Goal: Task Accomplishment & Management: Use online tool/utility

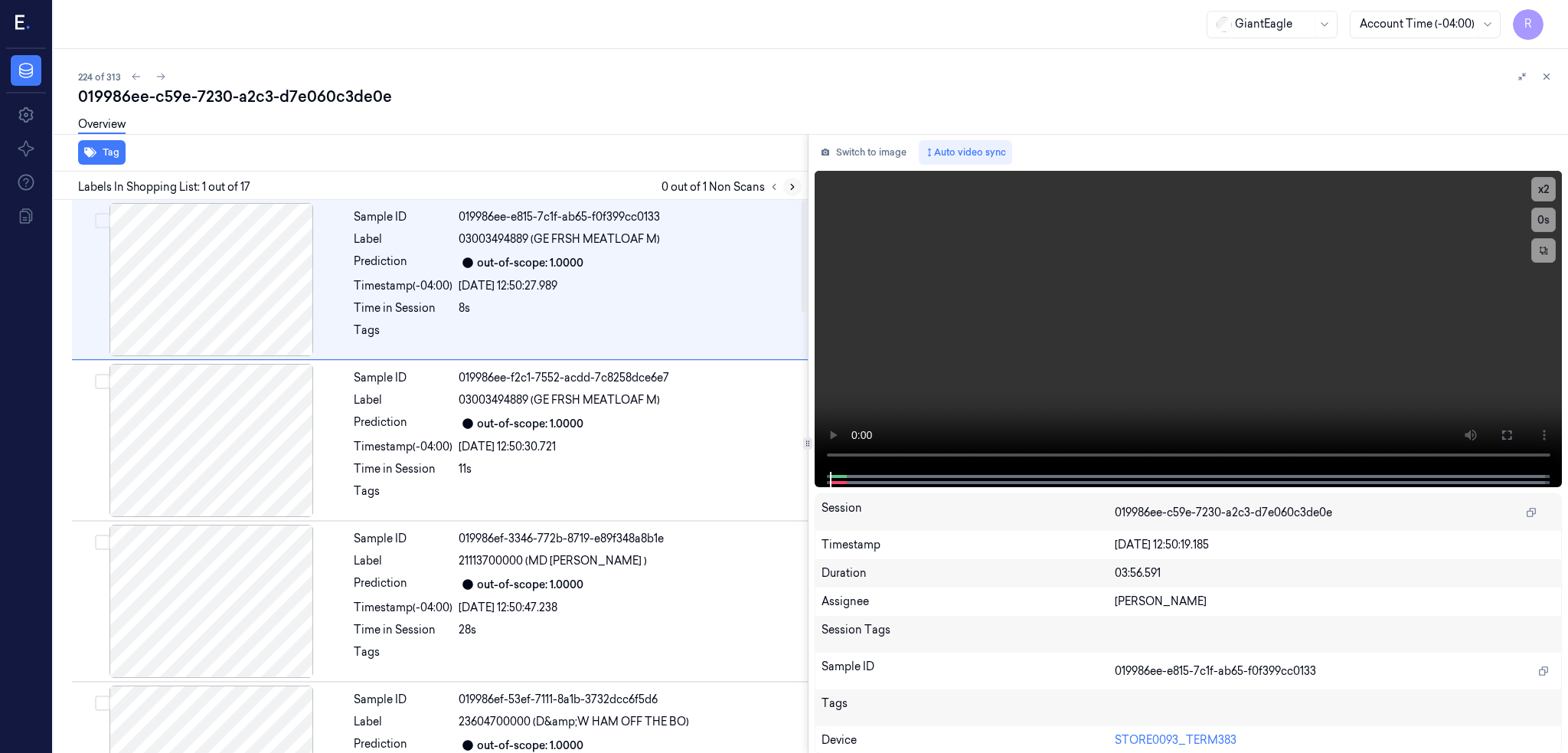
click at [798, 185] on icon at bounding box center [791, 186] width 10 height 10
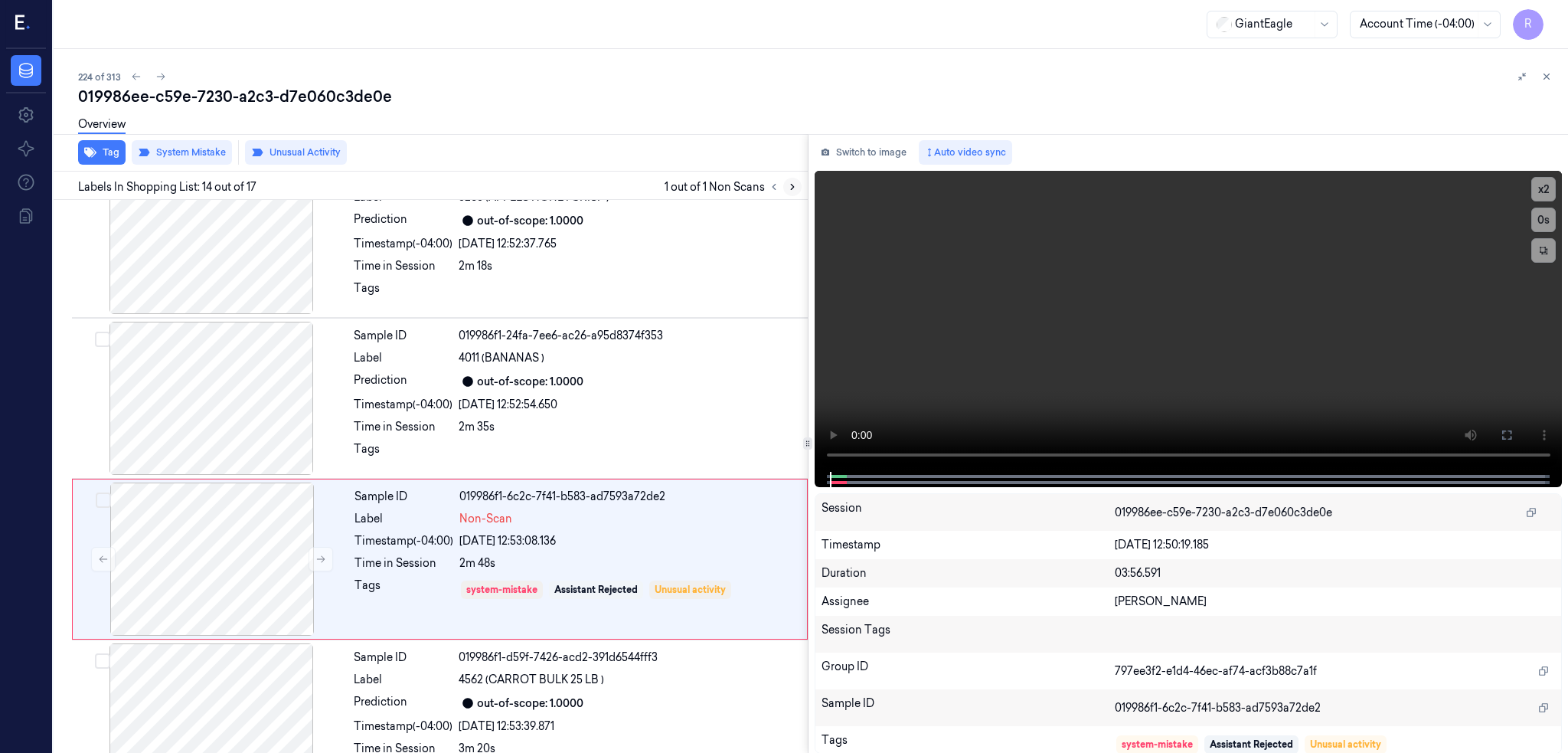
scroll to position [1894, 0]
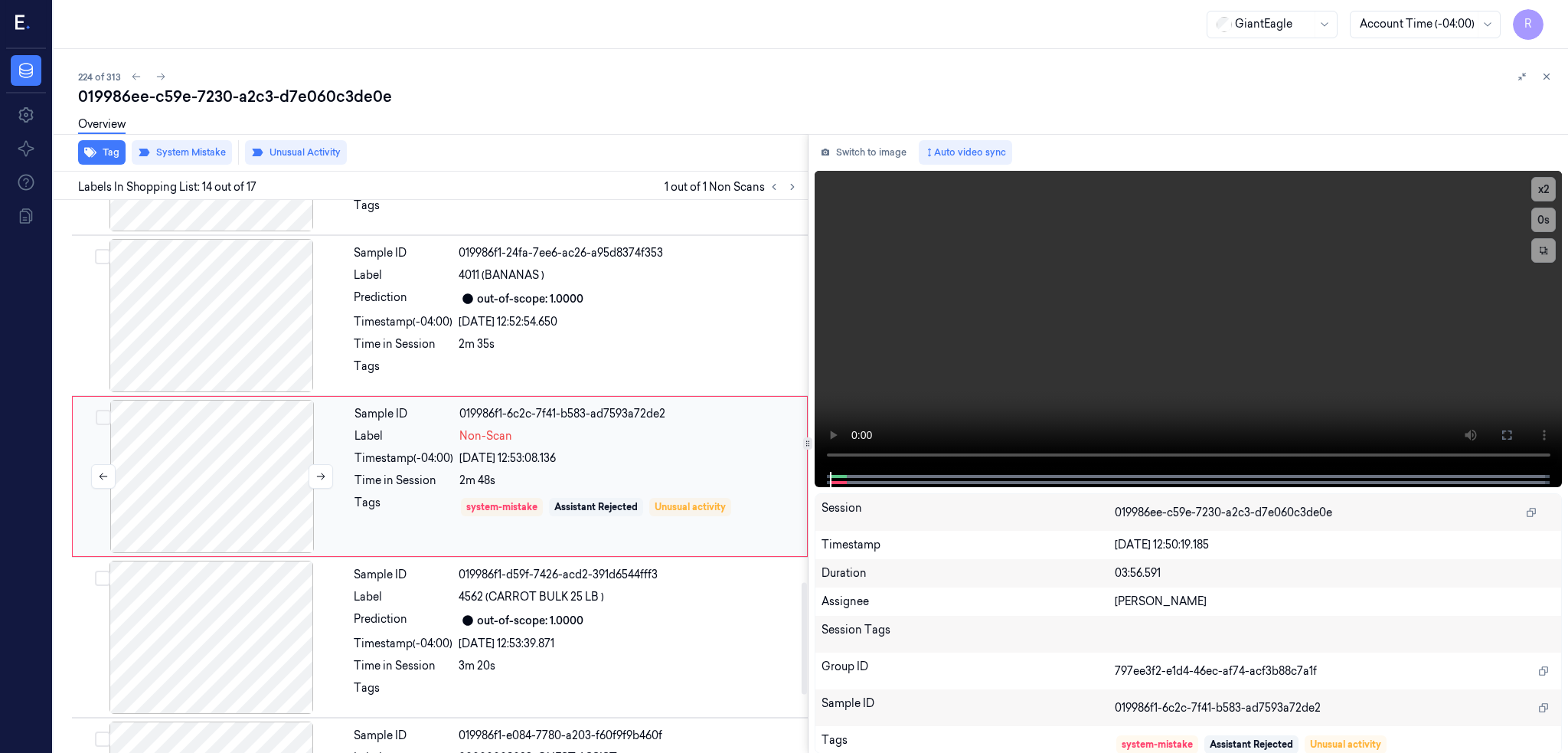
click at [190, 505] on div at bounding box center [212, 476] width 273 height 153
click at [226, 479] on div at bounding box center [212, 476] width 273 height 153
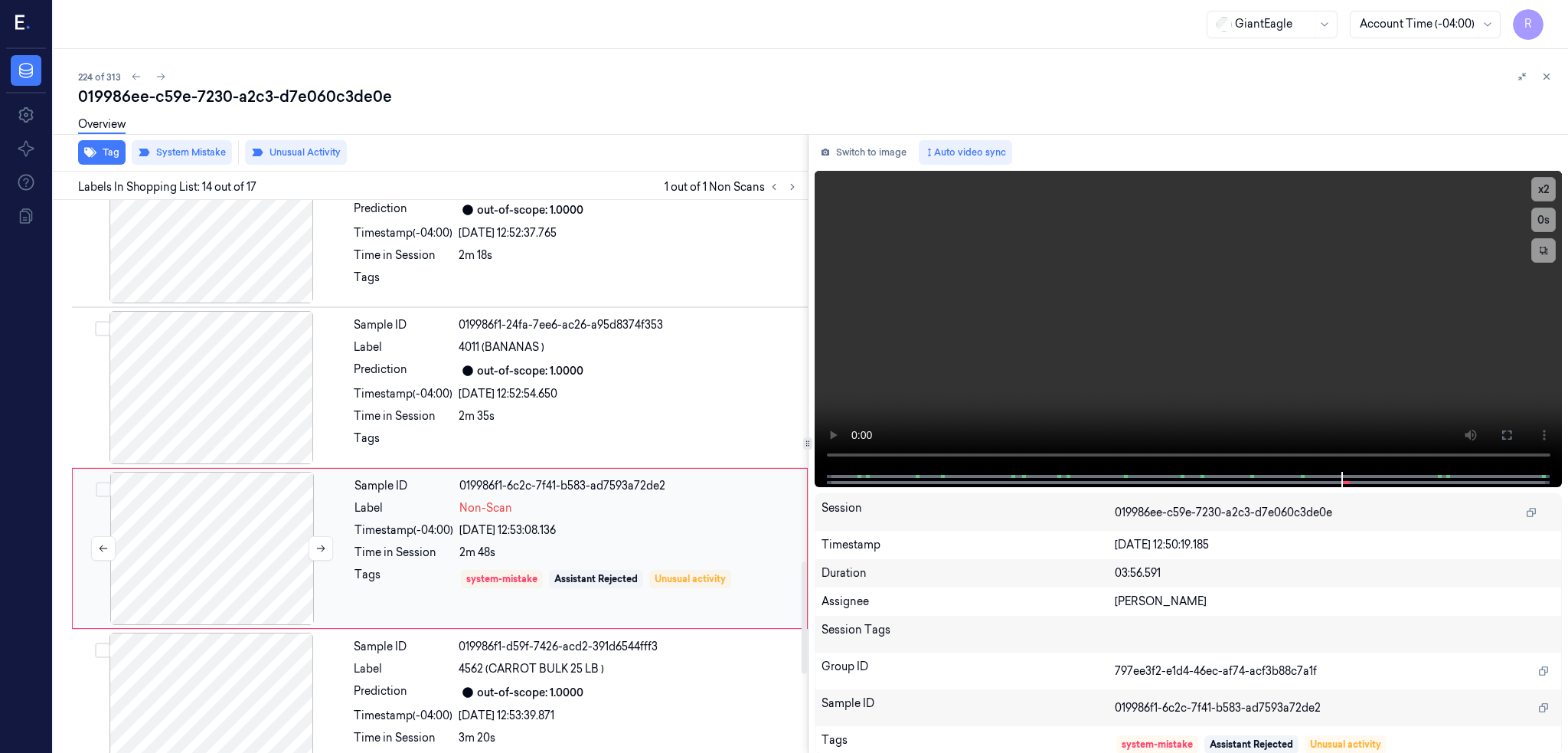
scroll to position [1792, 0]
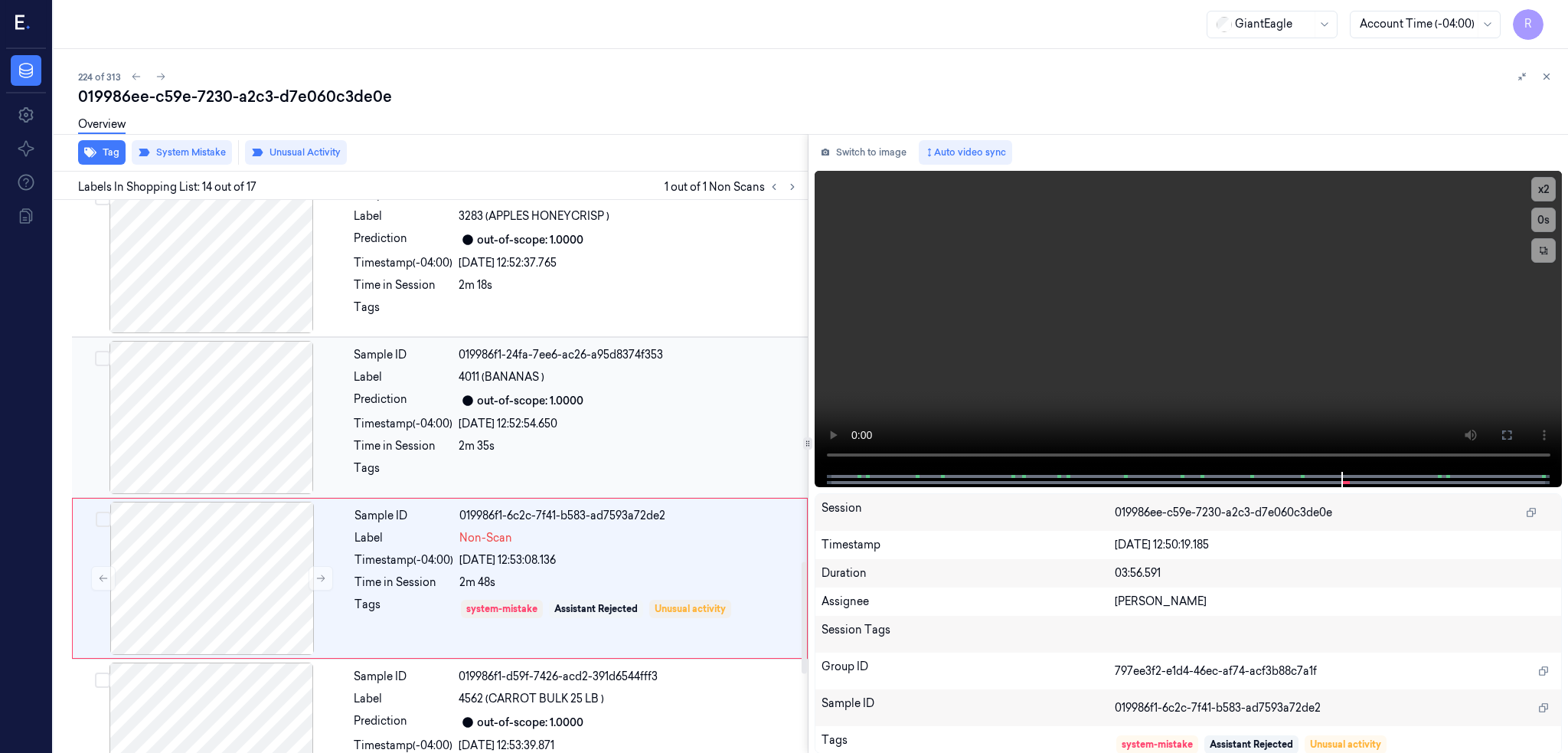
click at [225, 422] on div at bounding box center [211, 418] width 273 height 153
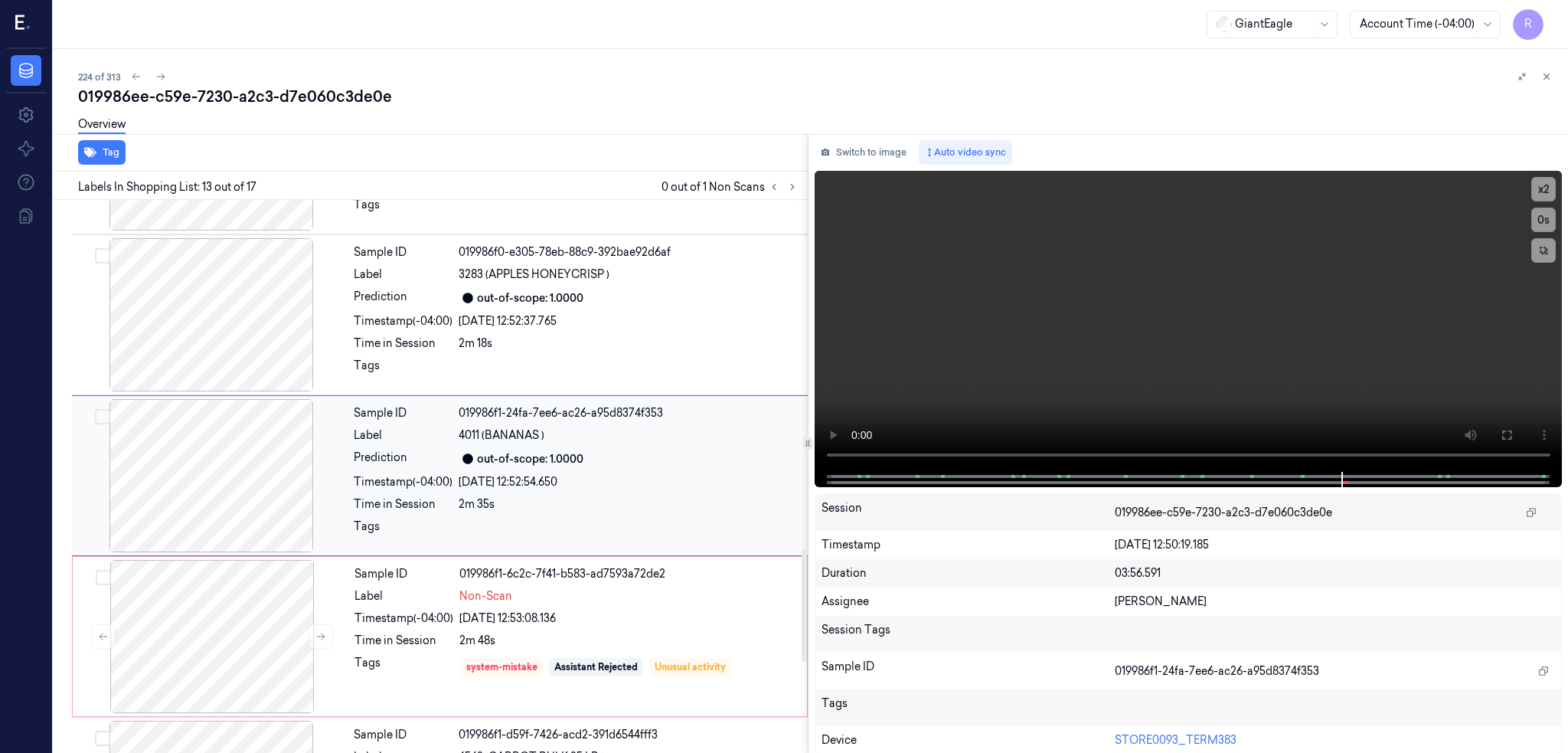
scroll to position [1732, 0]
click at [222, 333] on div at bounding box center [211, 316] width 273 height 153
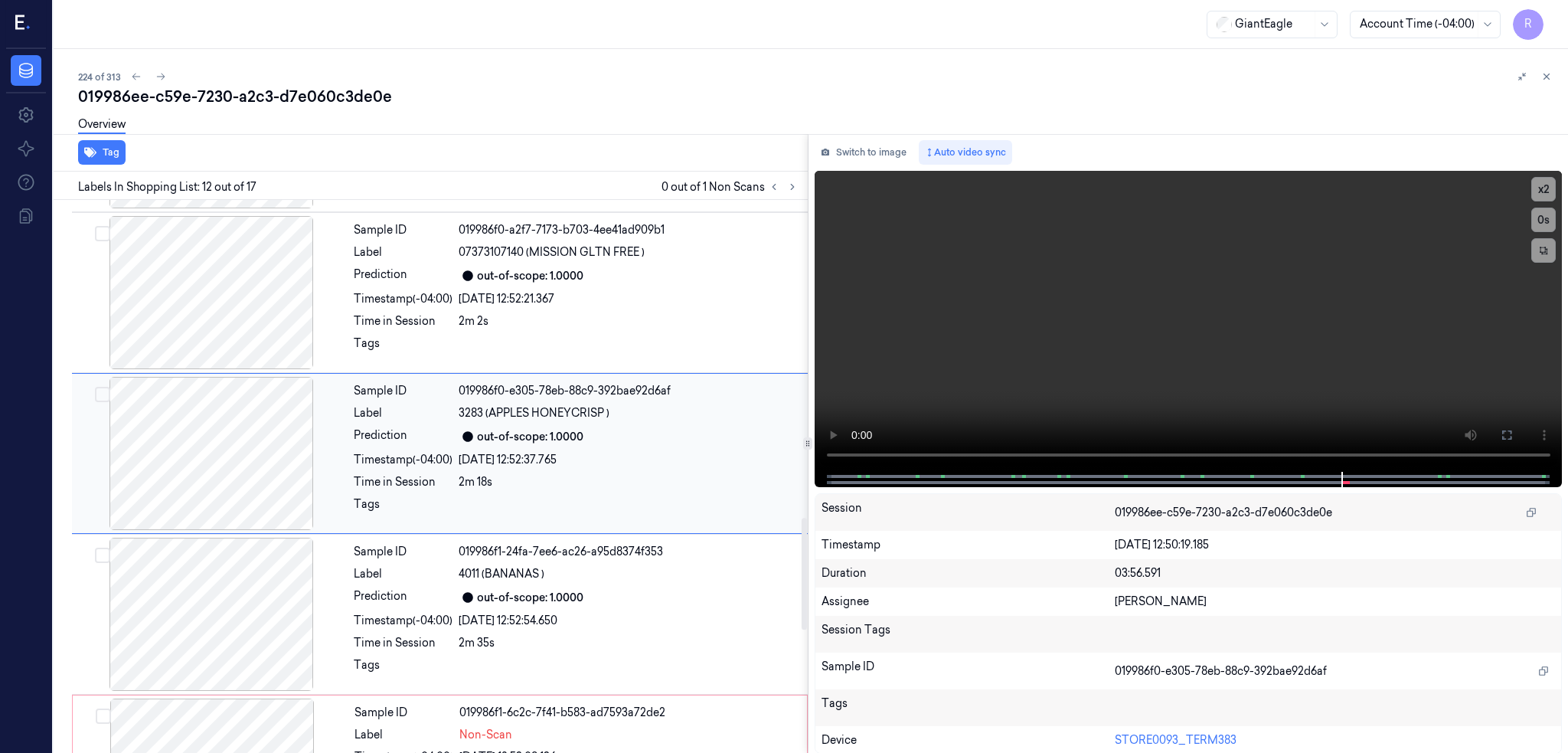
scroll to position [1571, 0]
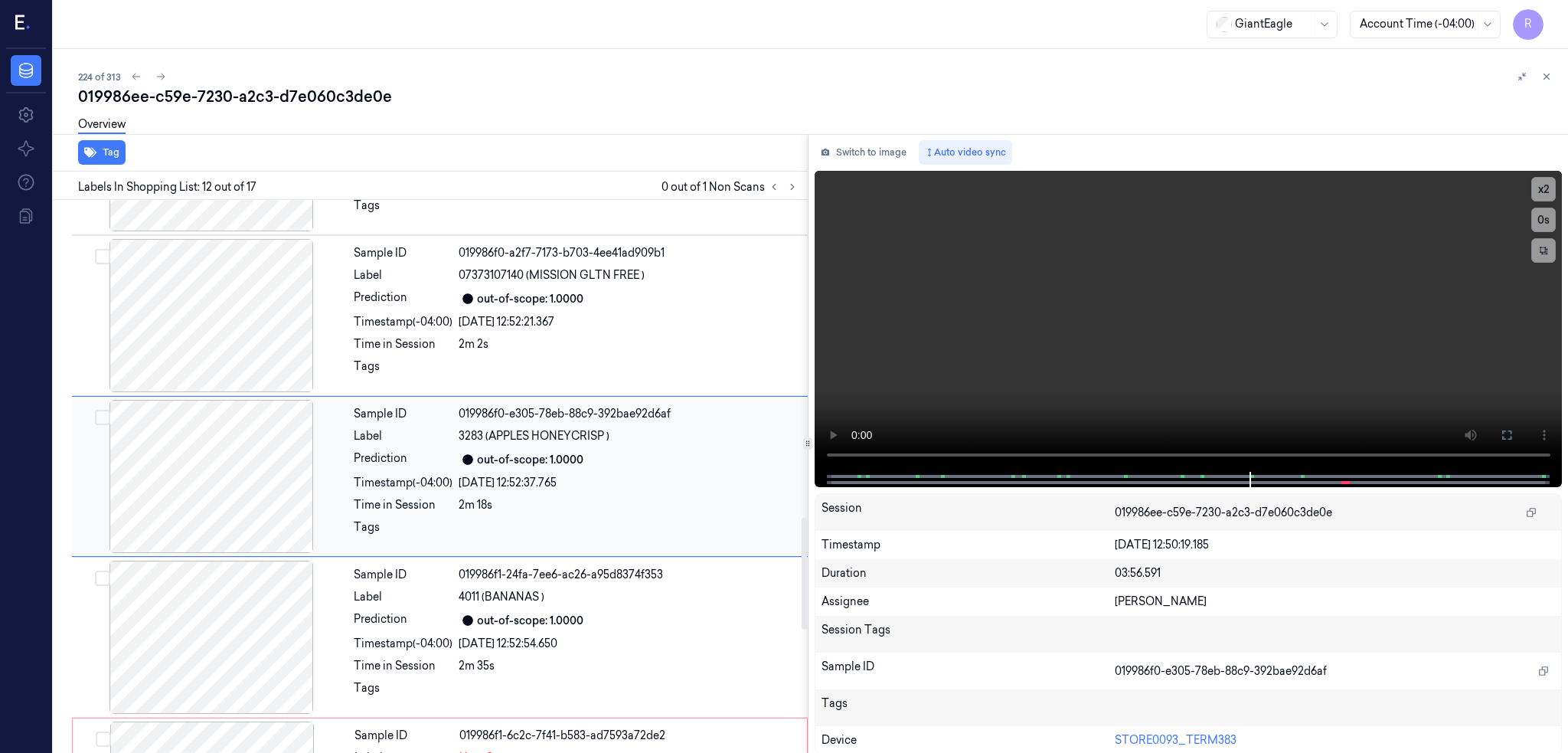
click at [249, 494] on div at bounding box center [211, 476] width 273 height 153
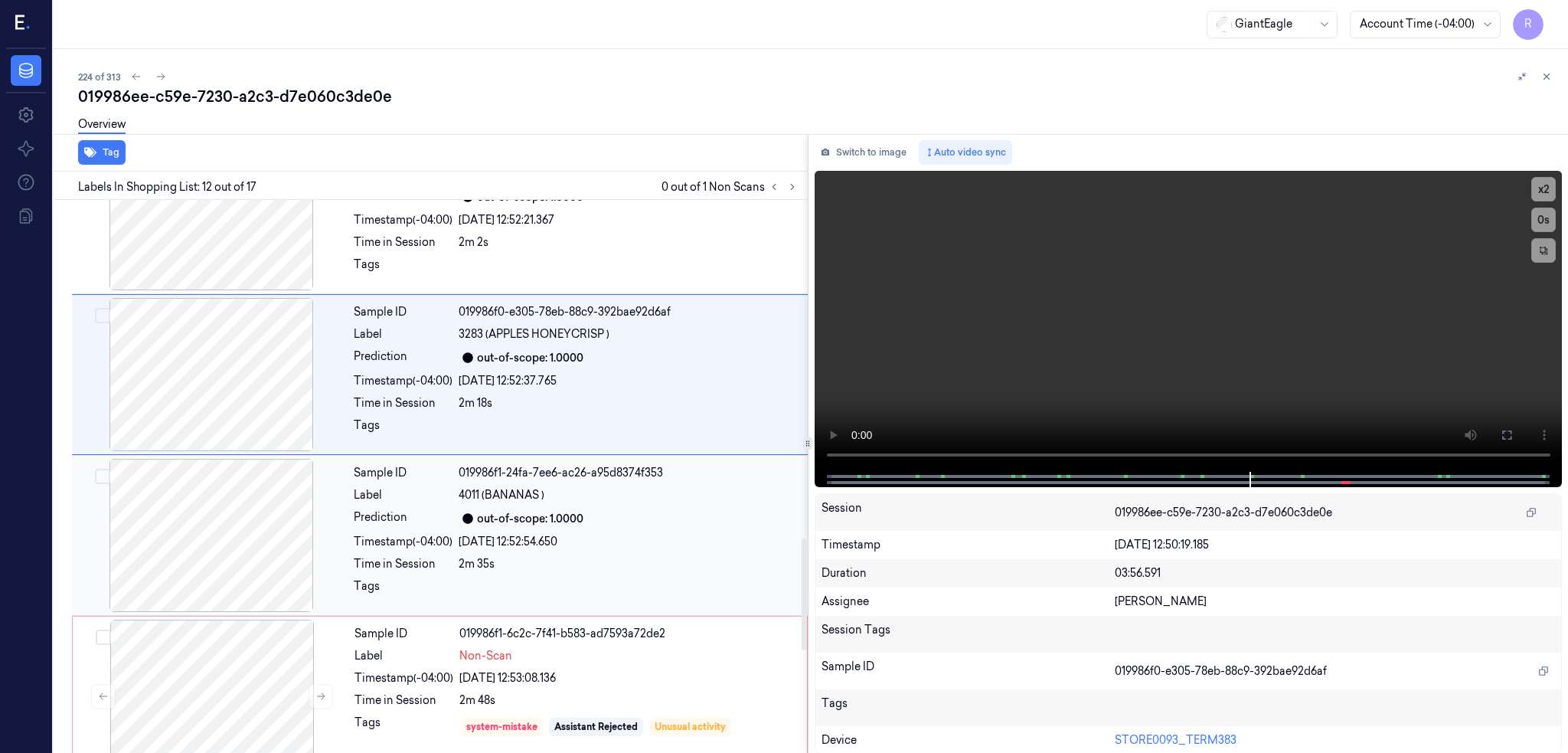
click at [224, 533] on div at bounding box center [211, 535] width 273 height 153
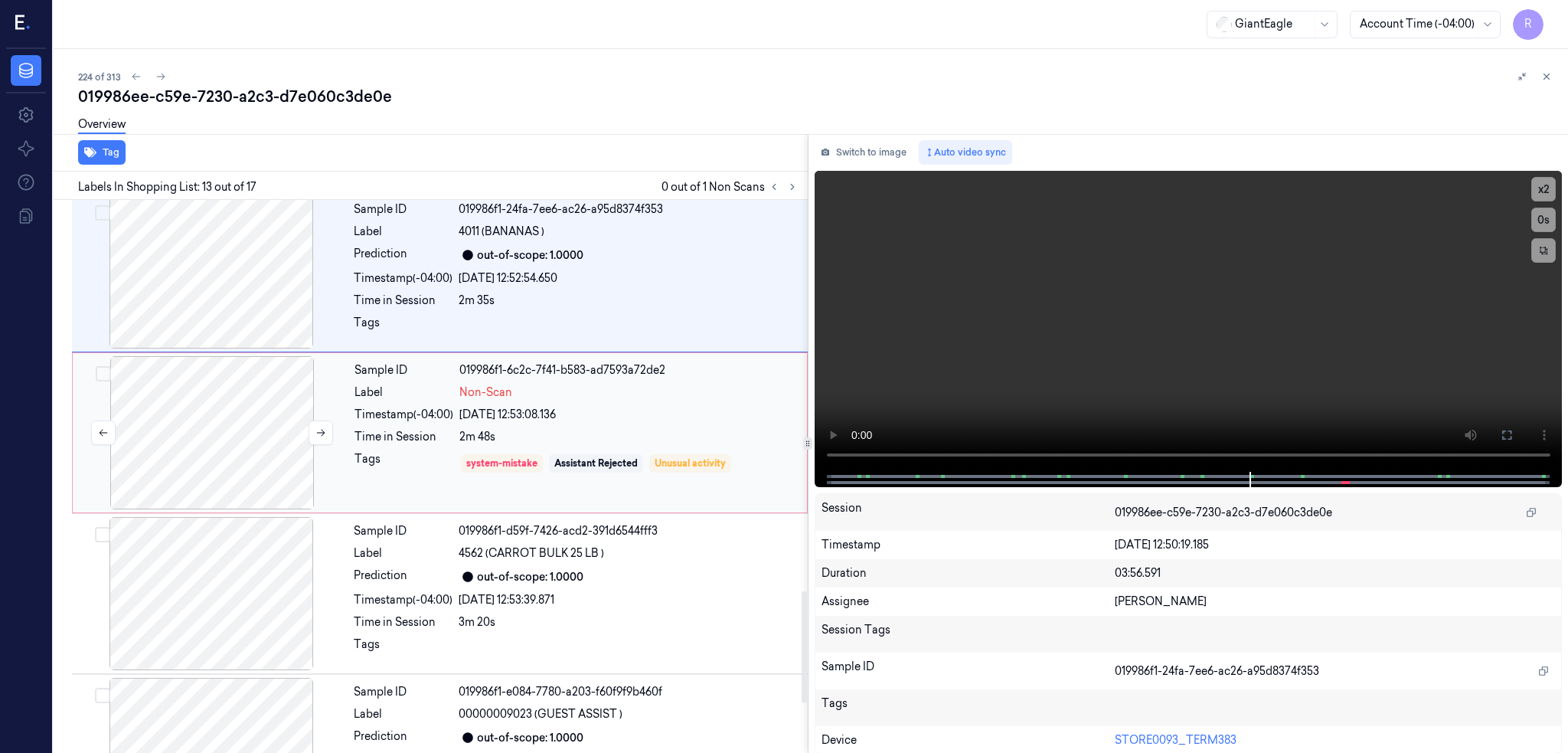
click at [238, 445] on div at bounding box center [212, 433] width 273 height 153
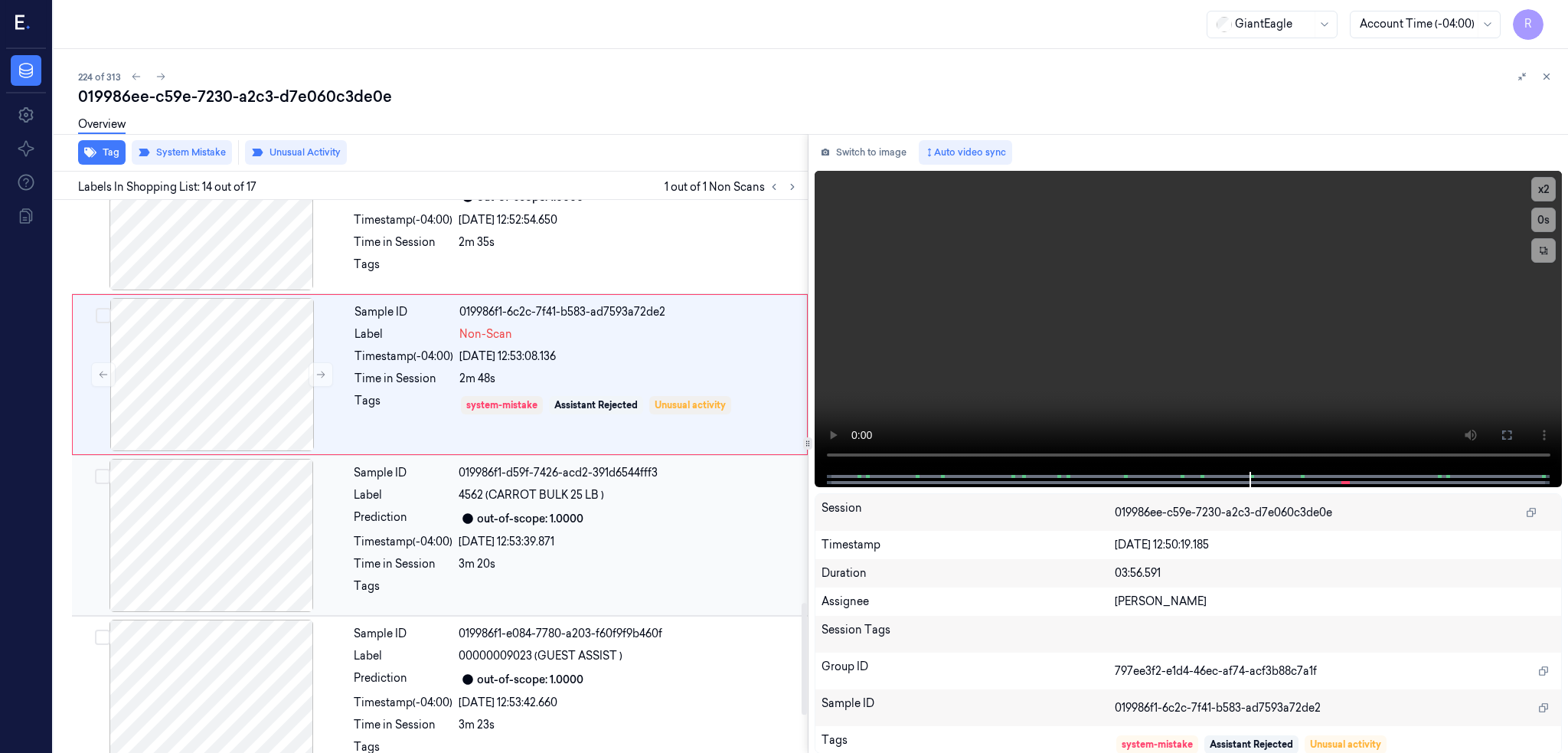
click at [228, 551] on div at bounding box center [211, 535] width 273 height 153
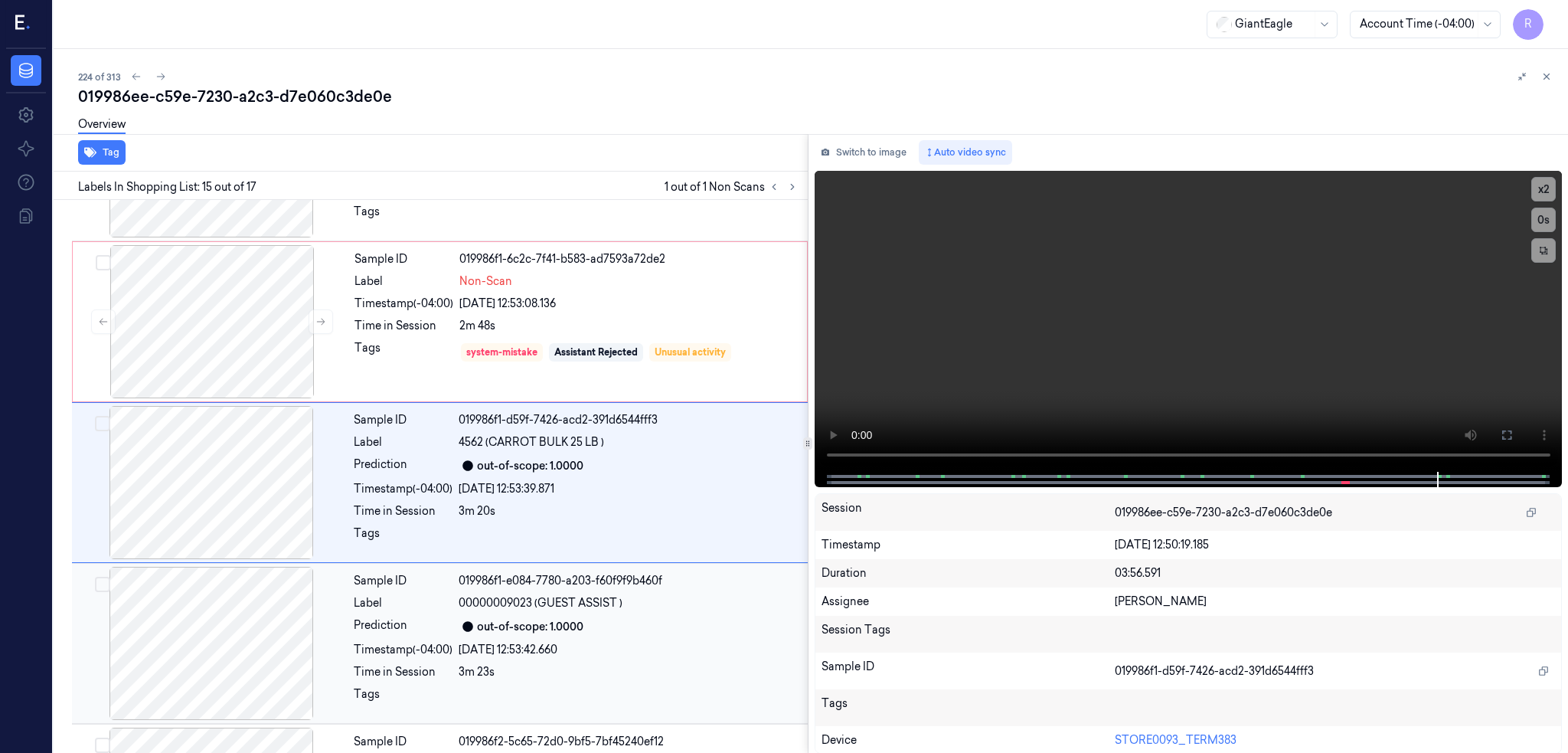
scroll to position [2054, 0]
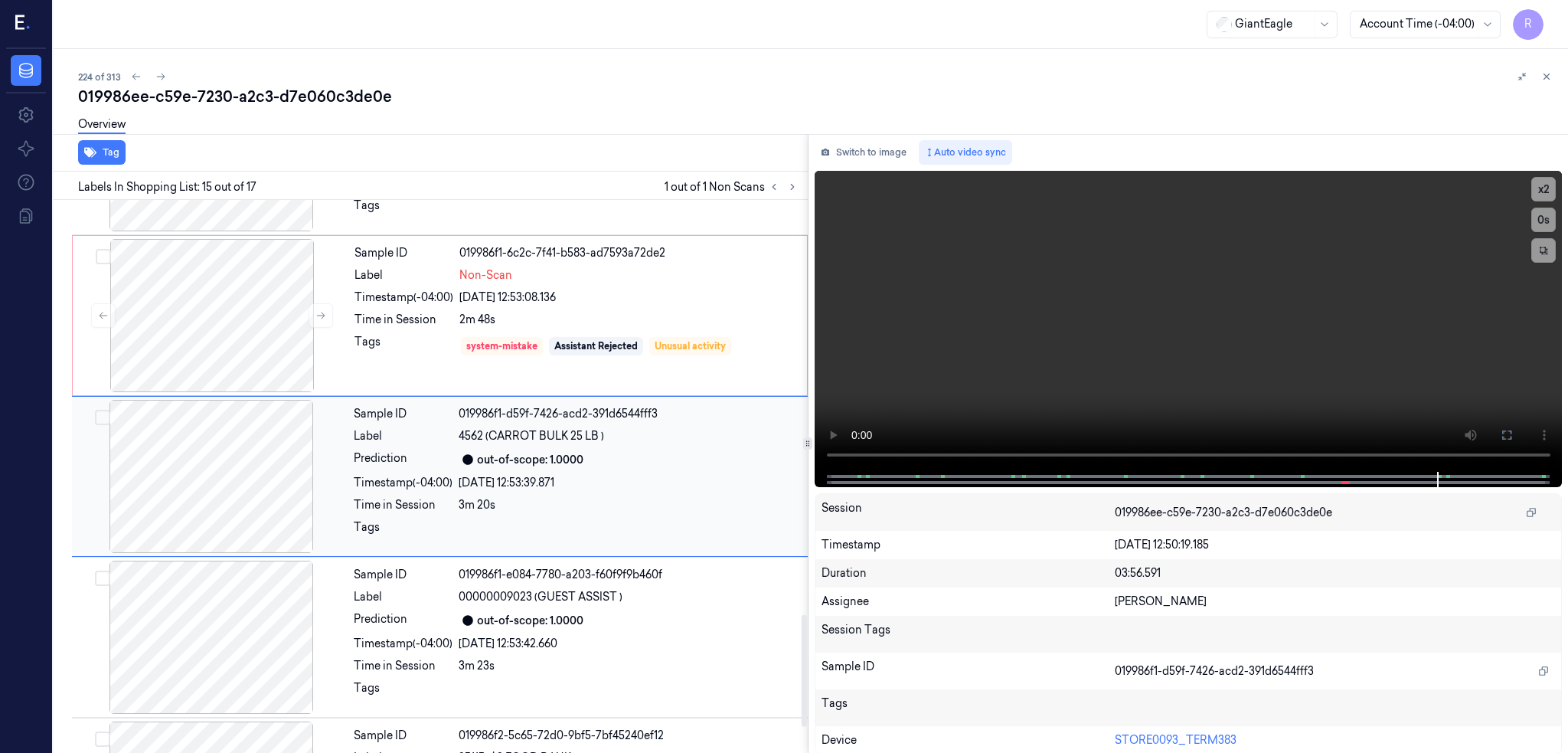
click at [182, 473] on div at bounding box center [211, 476] width 273 height 153
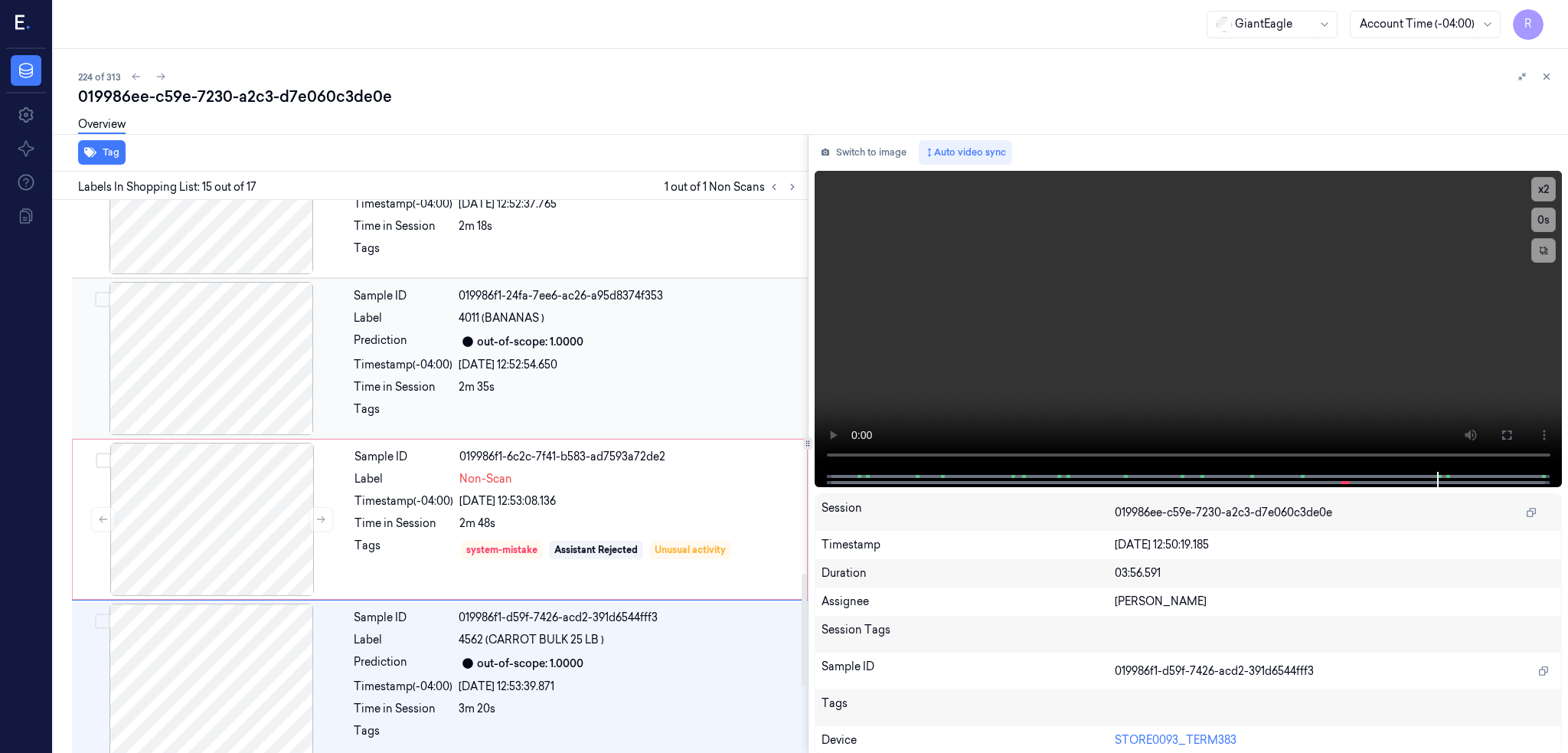
click at [233, 361] on div at bounding box center [211, 359] width 273 height 153
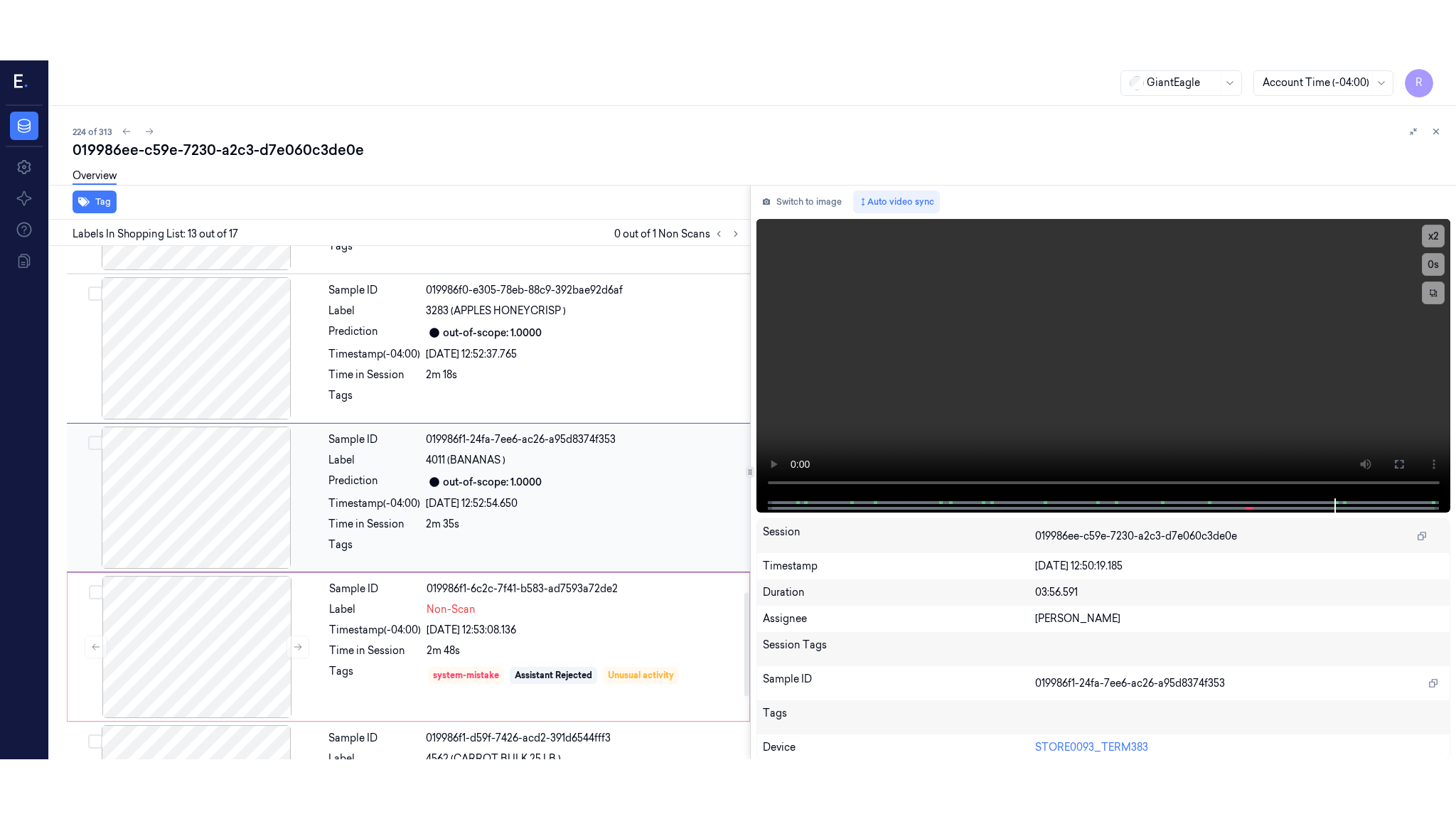
scroll to position [1609, 0]
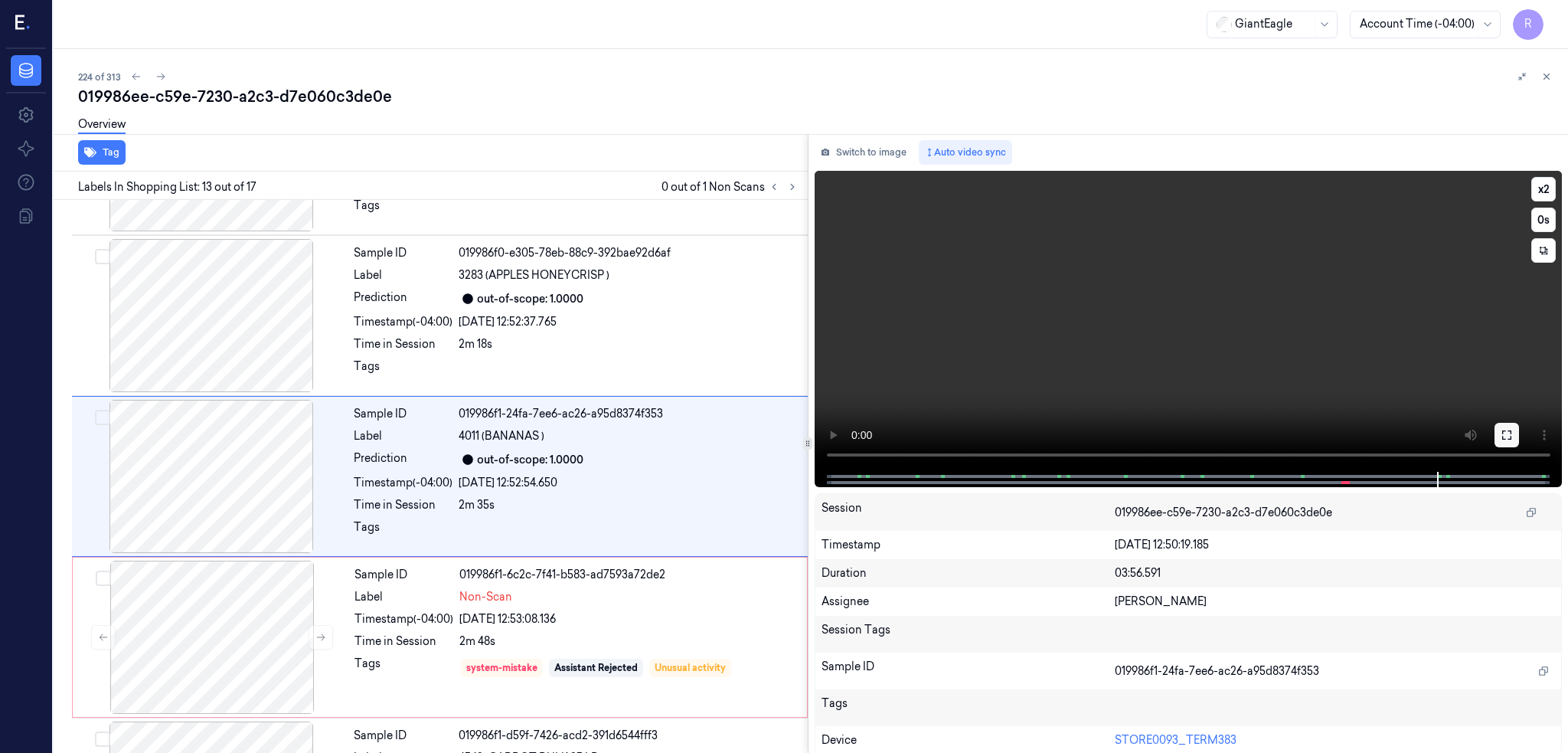
click at [1512, 436] on icon at bounding box center [1507, 435] width 9 height 9
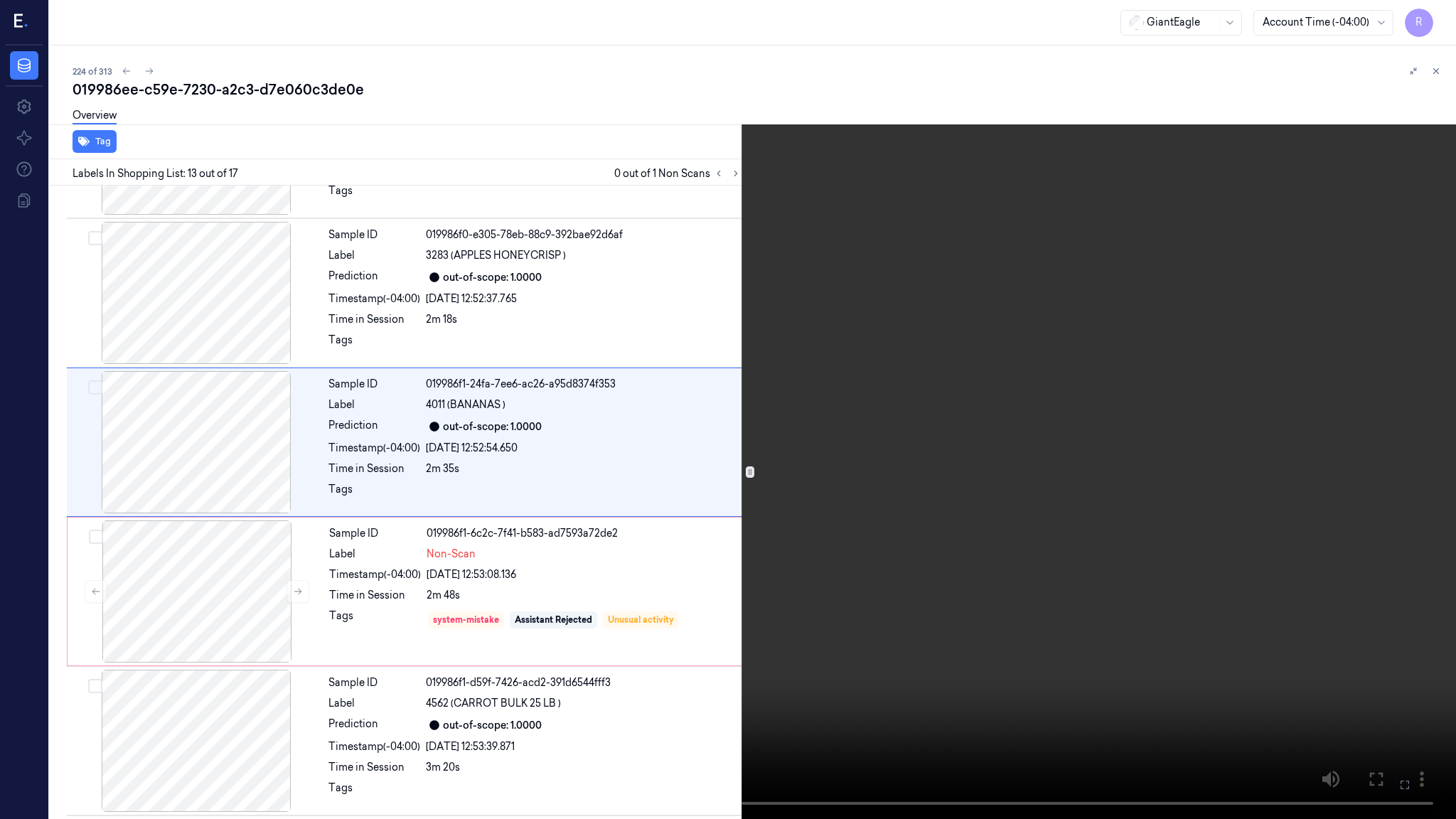
click at [737, 485] on video at bounding box center [728, 410] width 1456 height 819
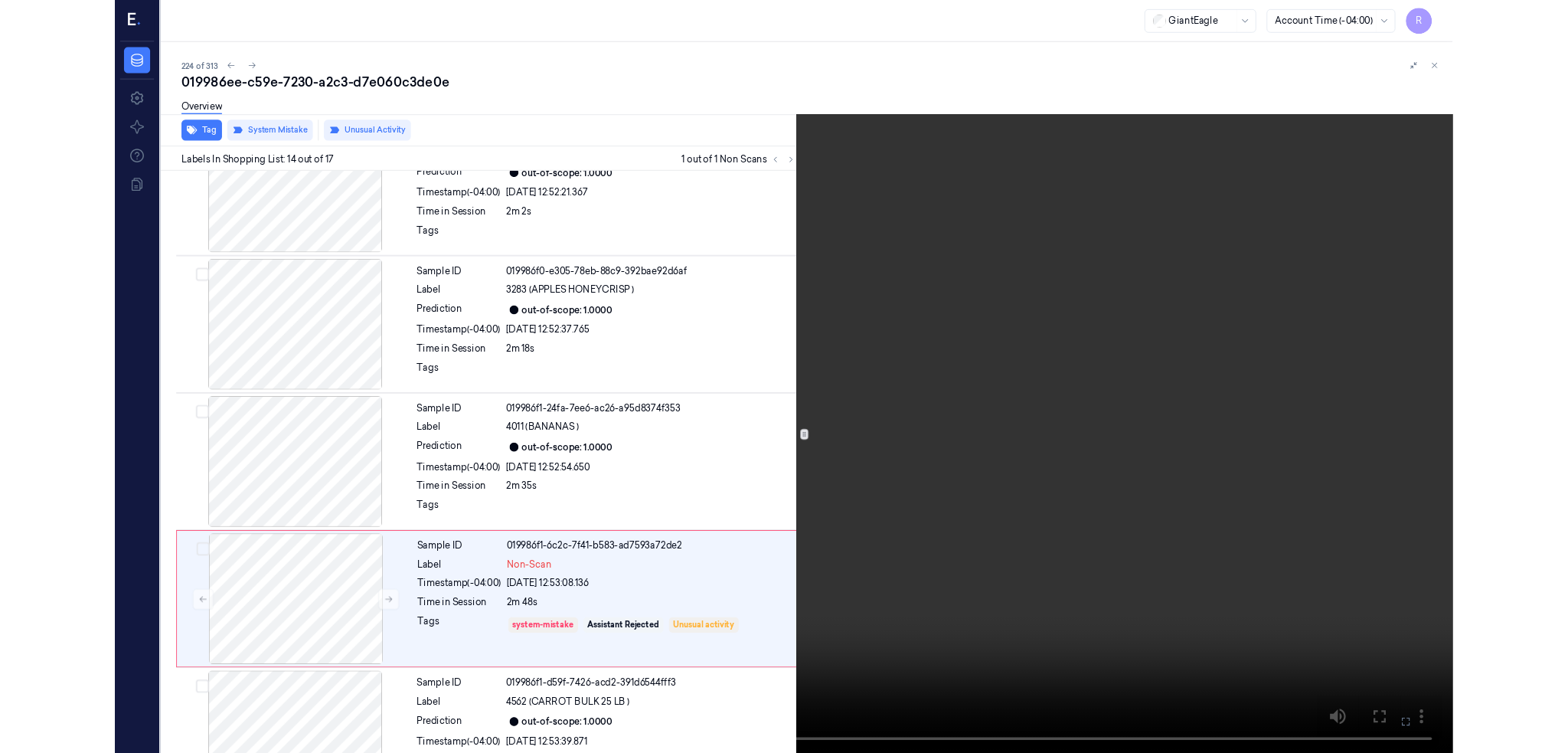
scroll to position [1829, 0]
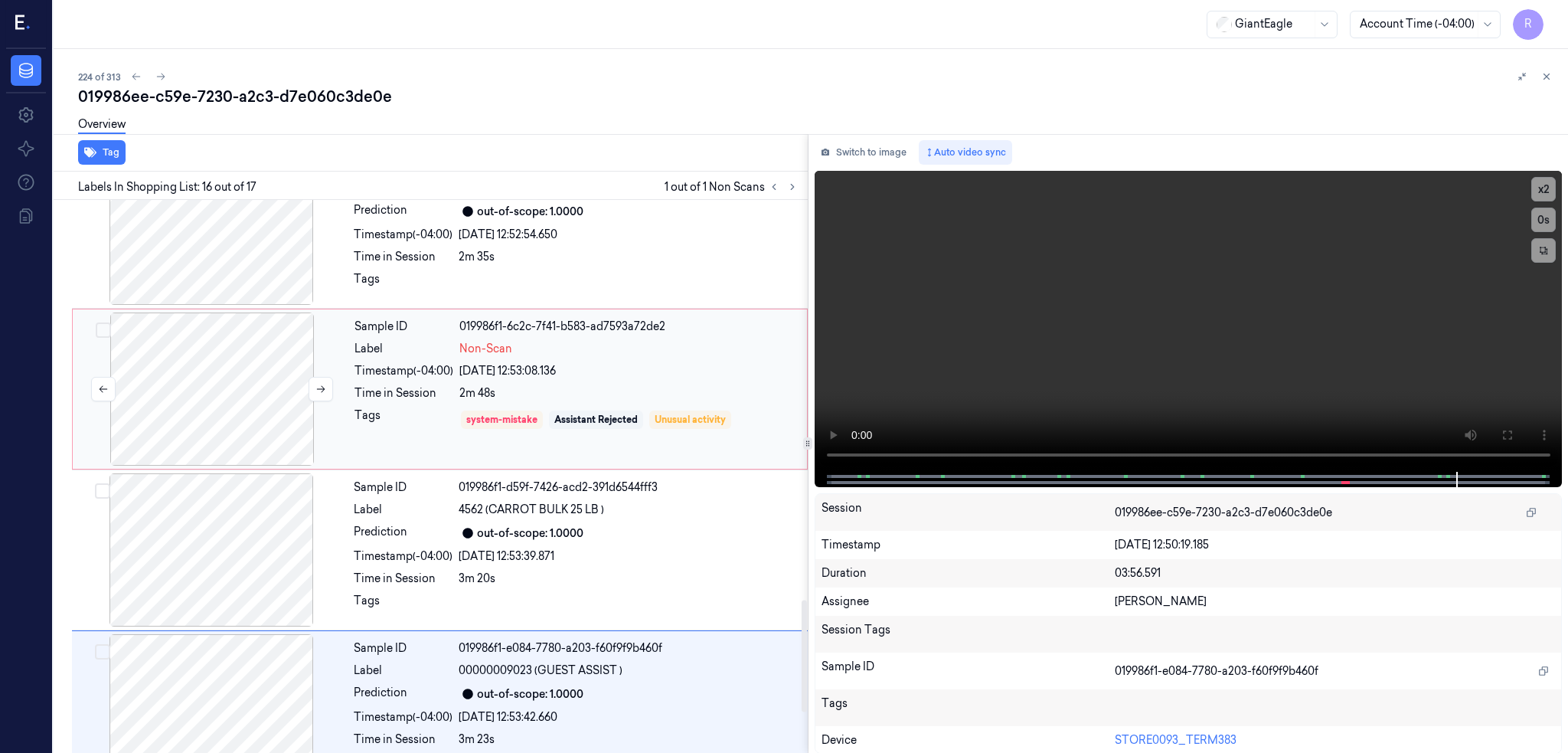
click at [242, 396] on div at bounding box center [212, 389] width 273 height 153
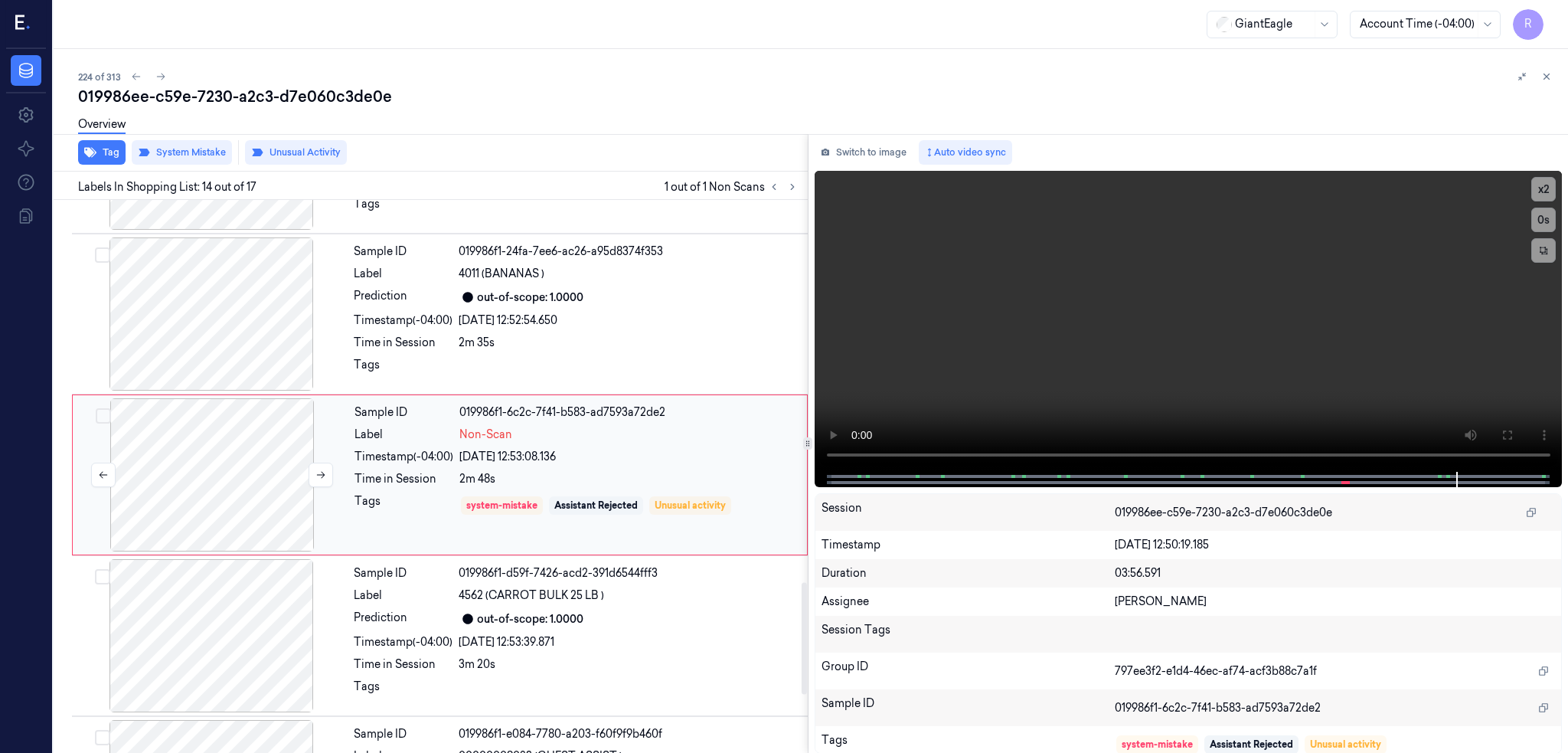
scroll to position [1894, 0]
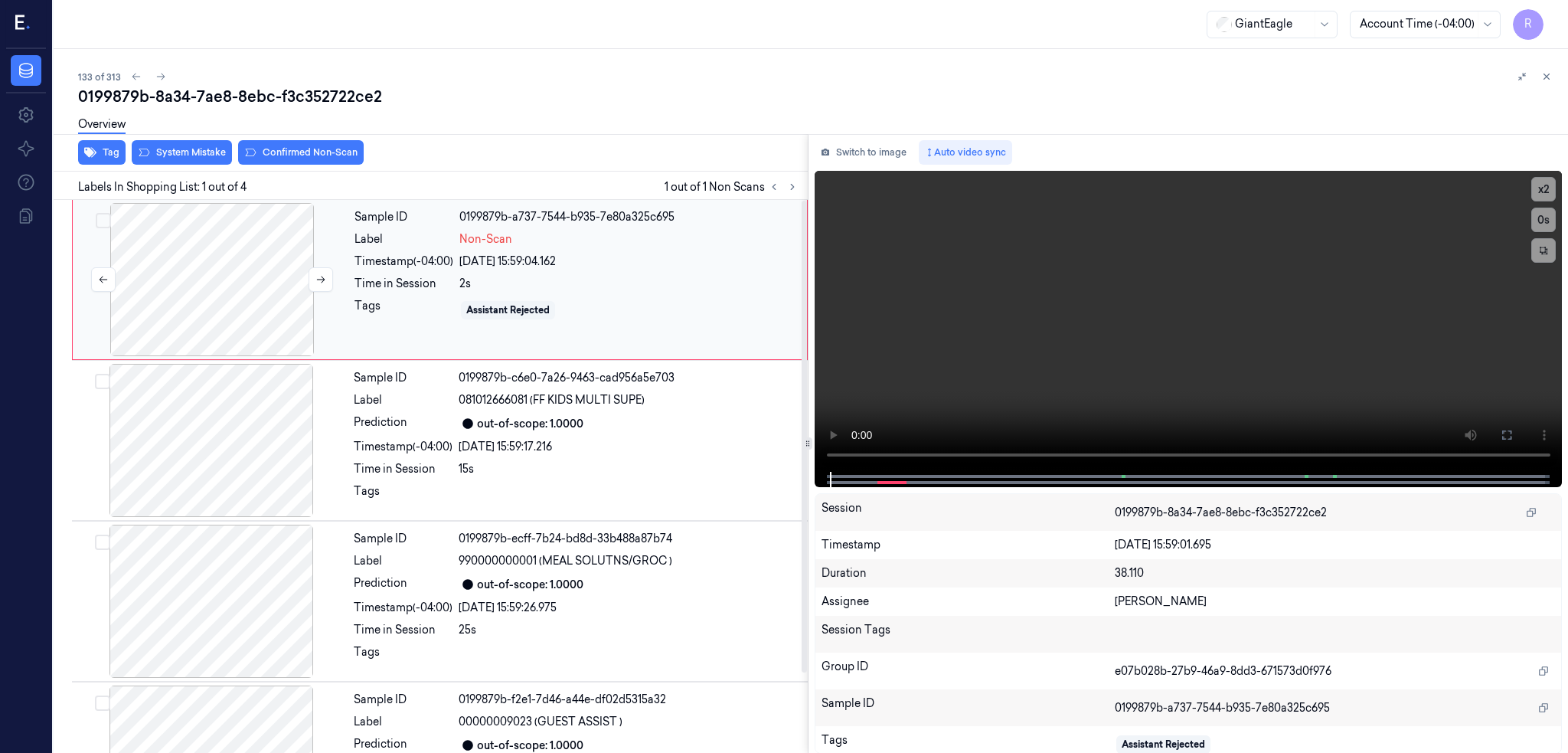
click at [249, 279] on div at bounding box center [212, 279] width 273 height 153
click at [235, 290] on div at bounding box center [212, 279] width 273 height 153
click at [322, 280] on icon at bounding box center [321, 279] width 8 height 7
click at [913, 156] on button "Switch to image" at bounding box center [863, 152] width 98 height 24
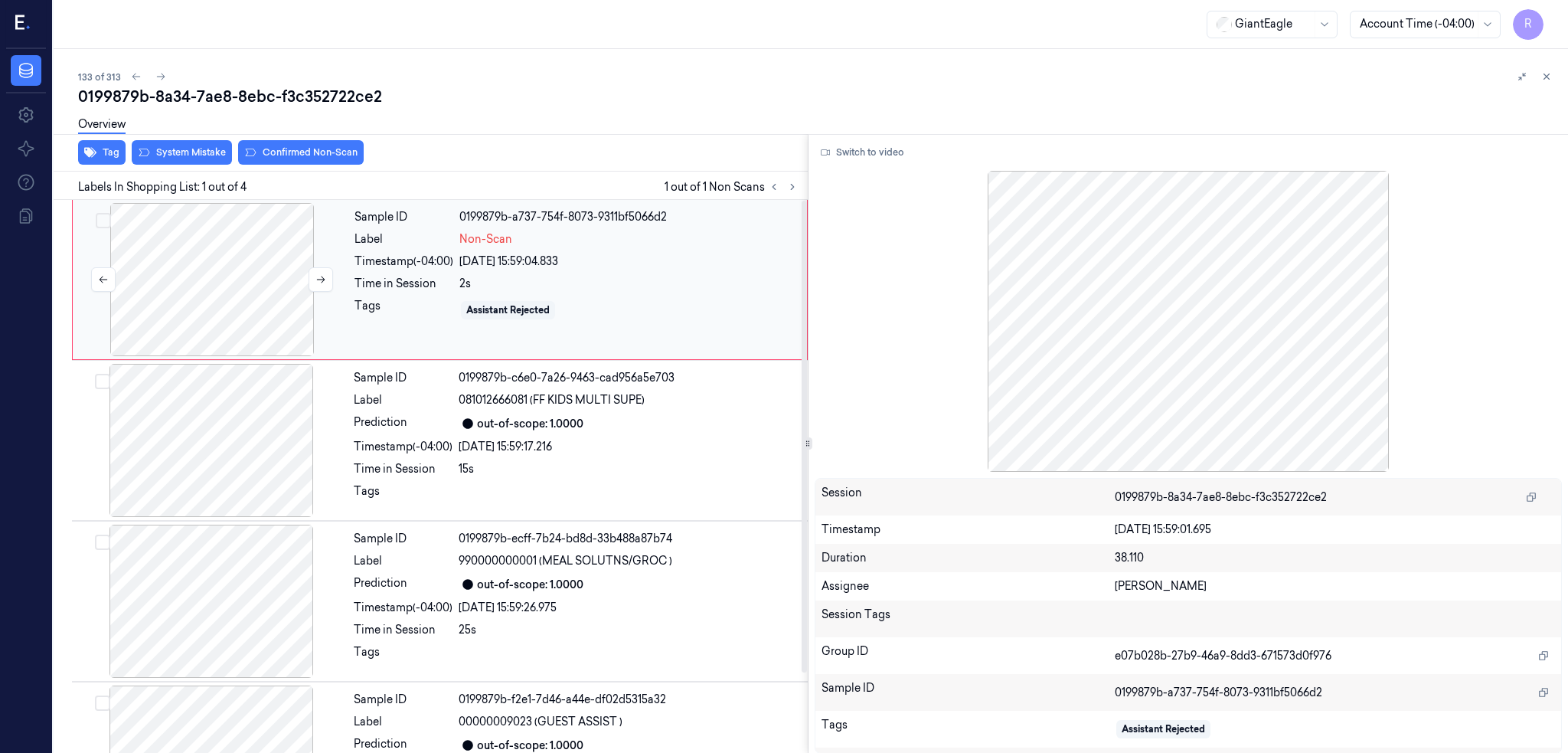
click at [242, 279] on div at bounding box center [212, 279] width 273 height 153
click at [324, 282] on icon at bounding box center [321, 278] width 10 height 10
click at [898, 159] on button "Switch to video" at bounding box center [862, 152] width 95 height 24
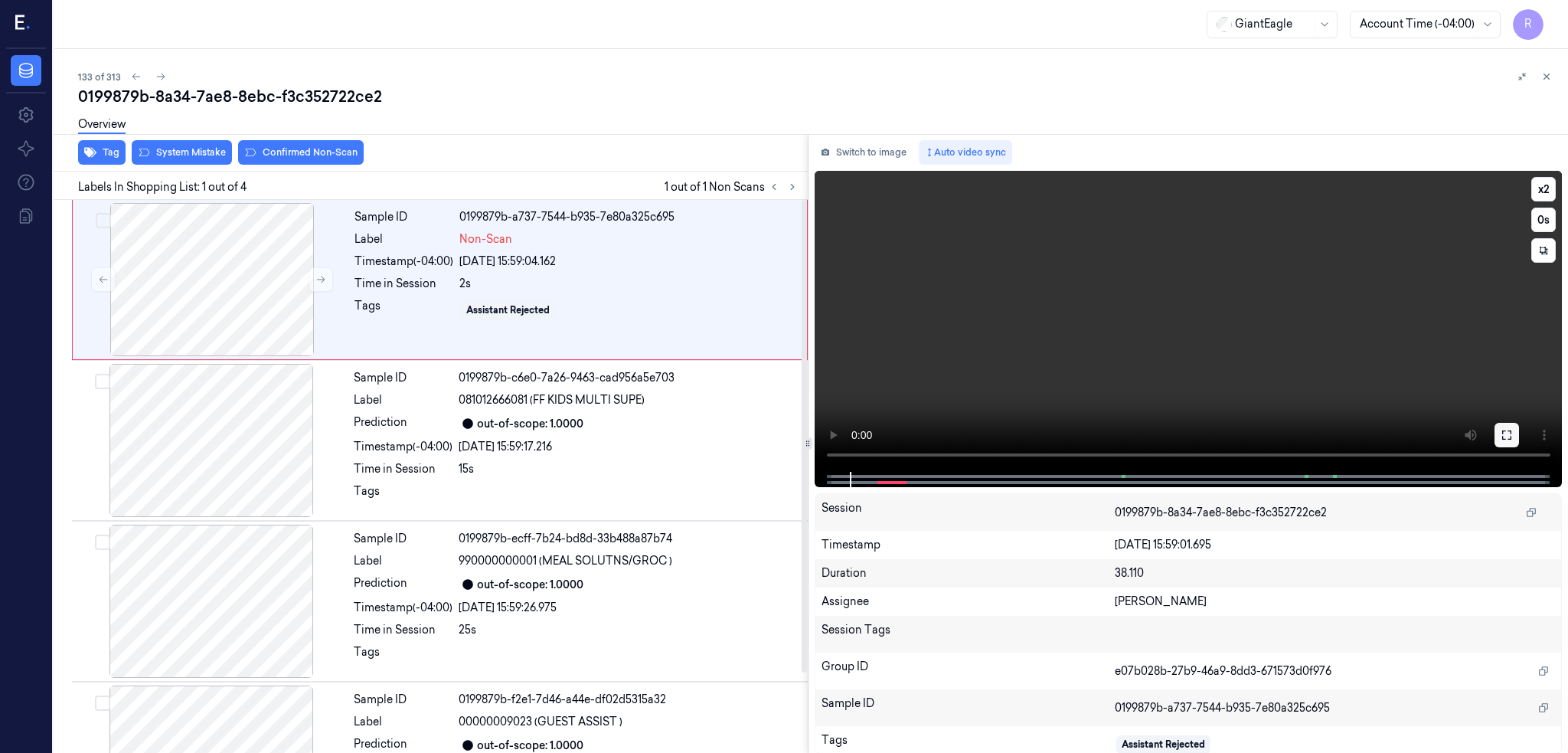
click at [1519, 426] on button at bounding box center [1507, 434] width 24 height 24
click at [278, 294] on div at bounding box center [212, 279] width 273 height 153
click at [310, 276] on button at bounding box center [321, 279] width 24 height 24
click at [310, 274] on button at bounding box center [321, 279] width 24 height 24
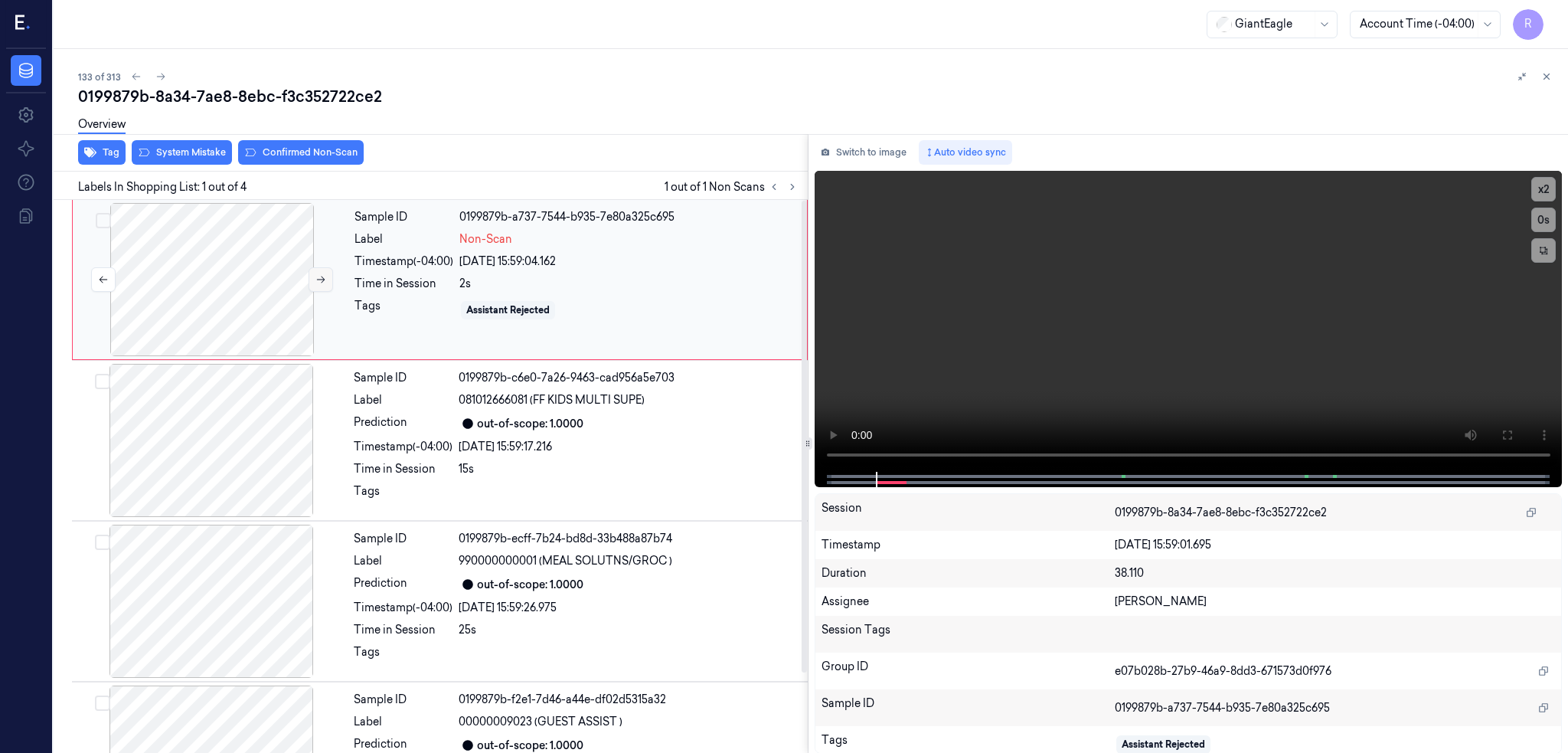
click at [310, 274] on button at bounding box center [321, 279] width 24 height 24
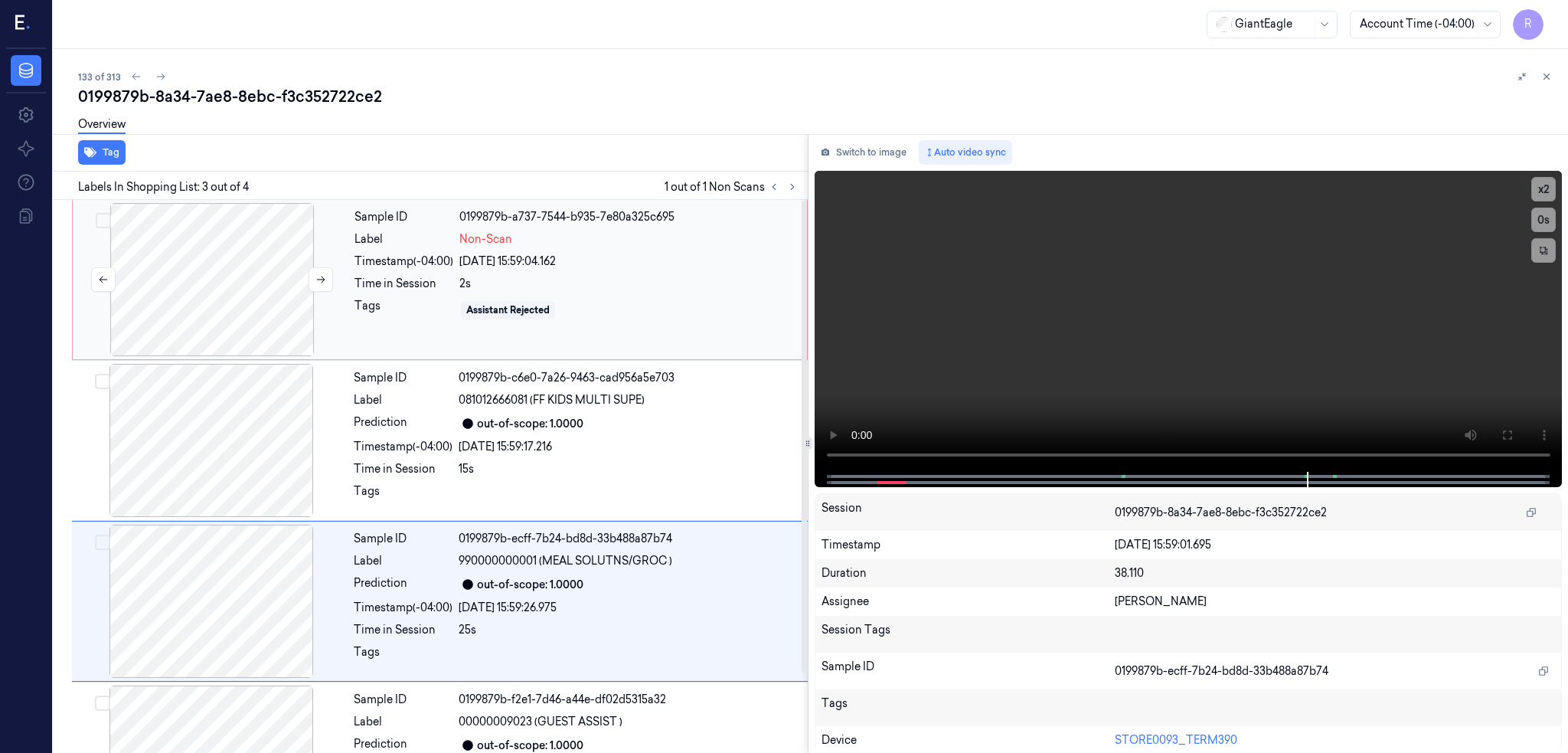
click at [200, 252] on div at bounding box center [212, 279] width 273 height 153
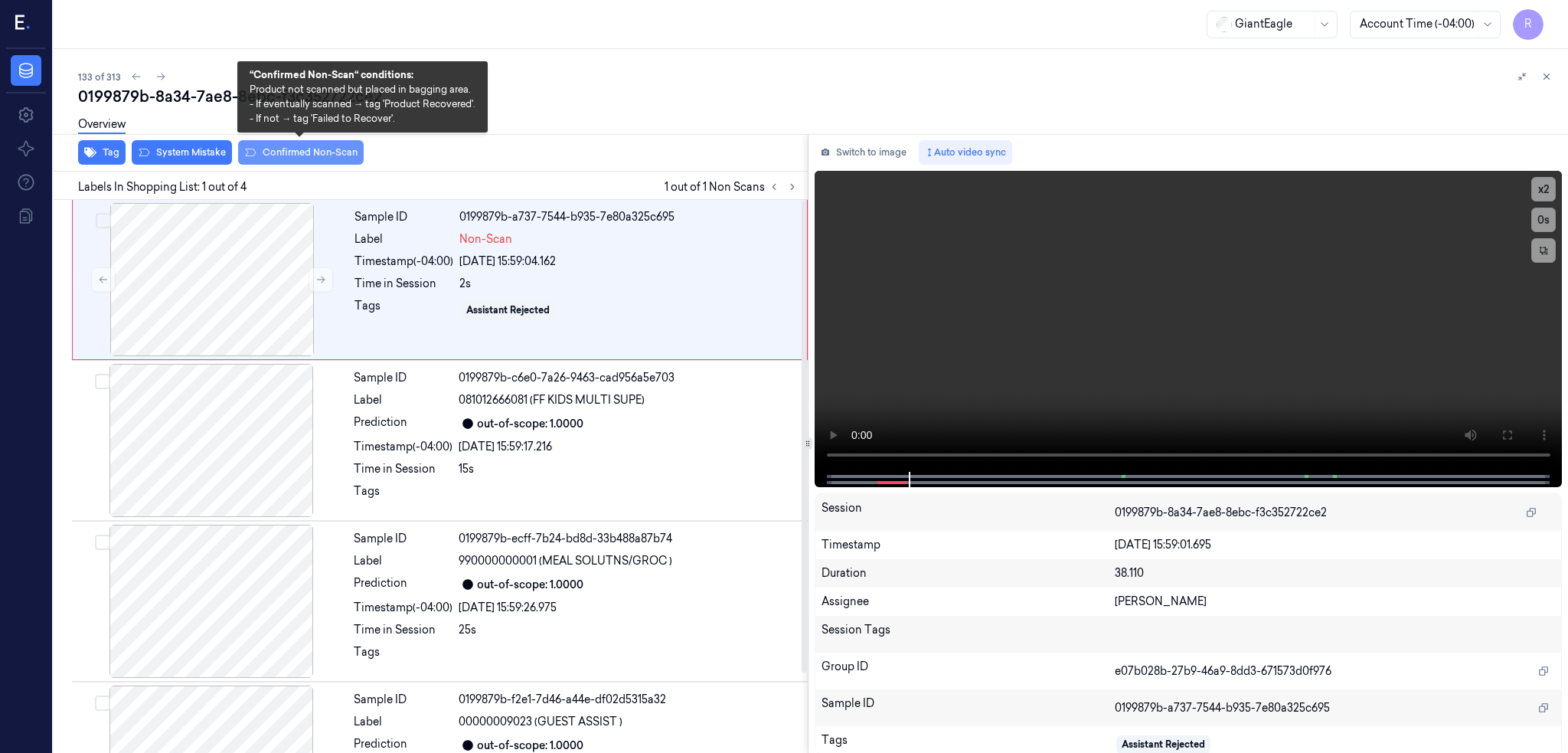
click at [273, 151] on button "Confirmed Non-Scan" at bounding box center [301, 152] width 125 height 24
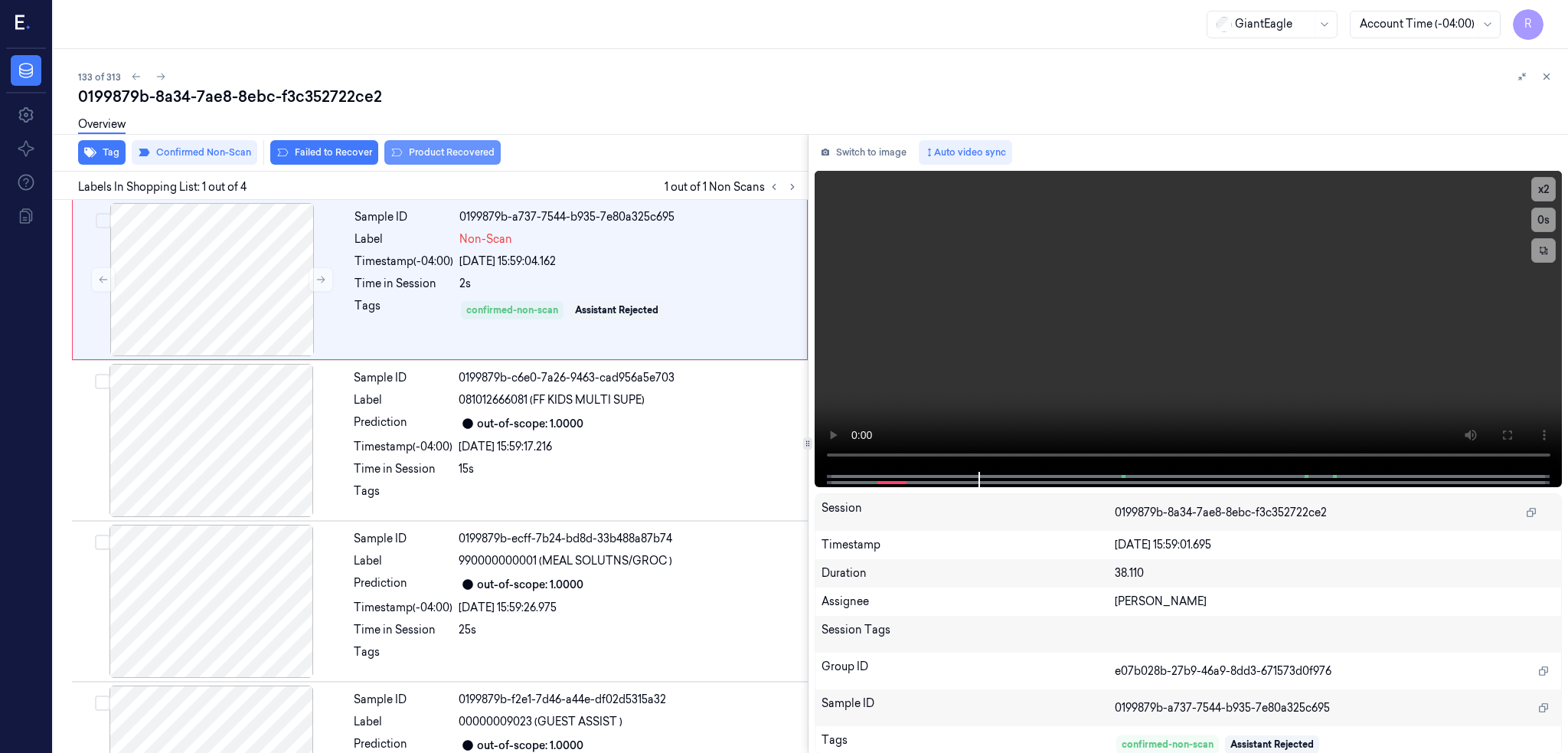
click at [477, 146] on button "Product Recovered" at bounding box center [442, 152] width 117 height 24
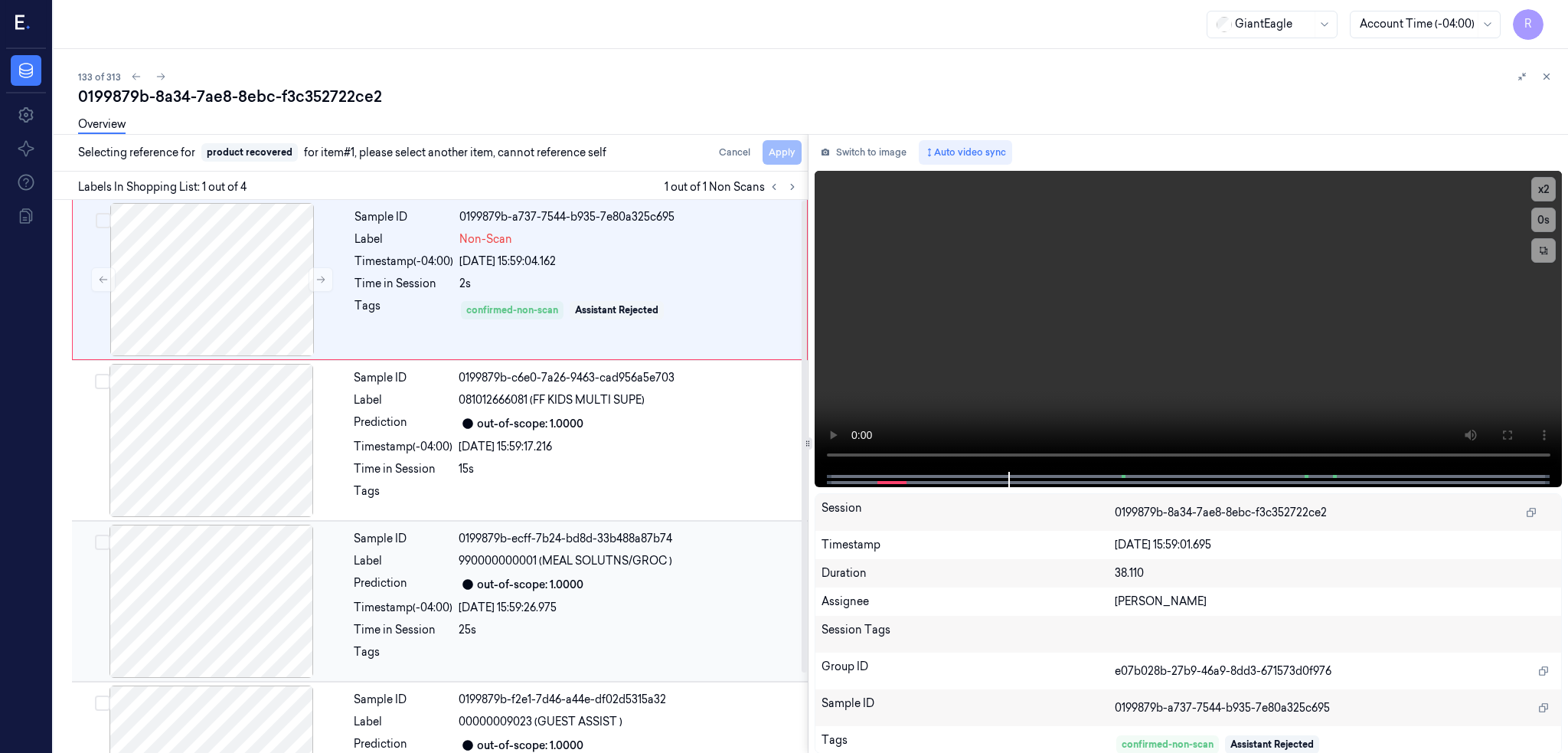
click at [231, 591] on div at bounding box center [211, 601] width 273 height 153
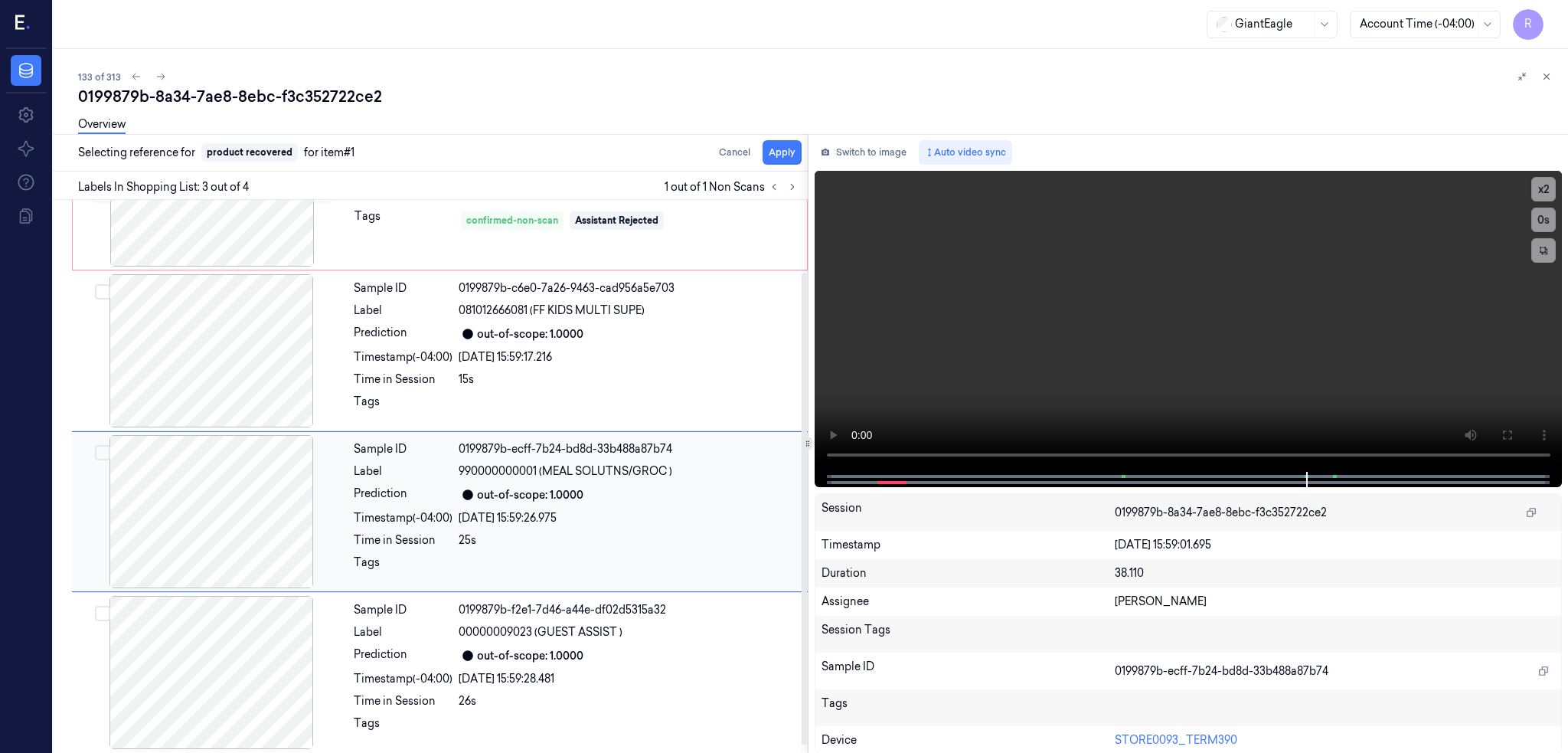
scroll to position [94, 0]
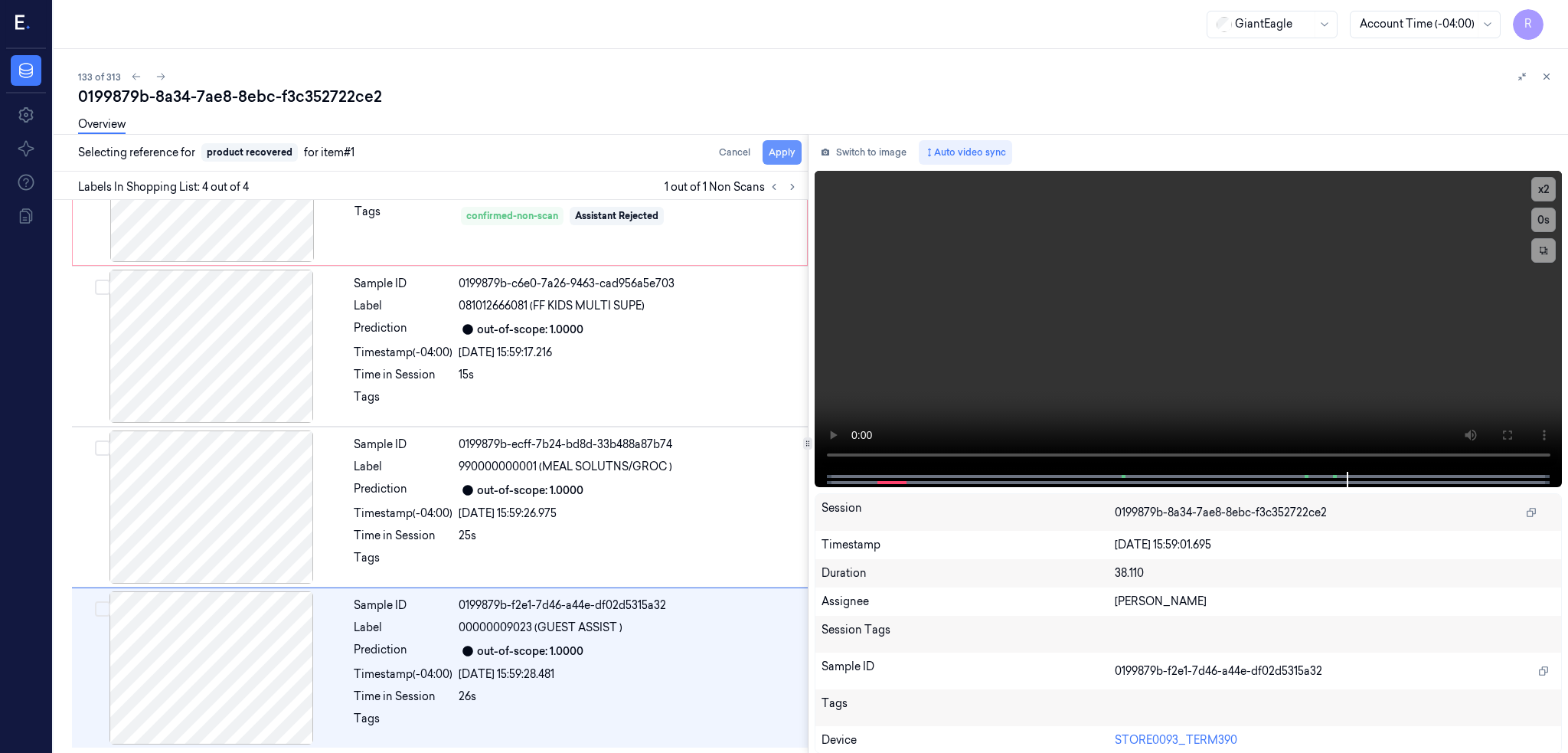
click at [802, 153] on button "Apply" at bounding box center [782, 152] width 39 height 24
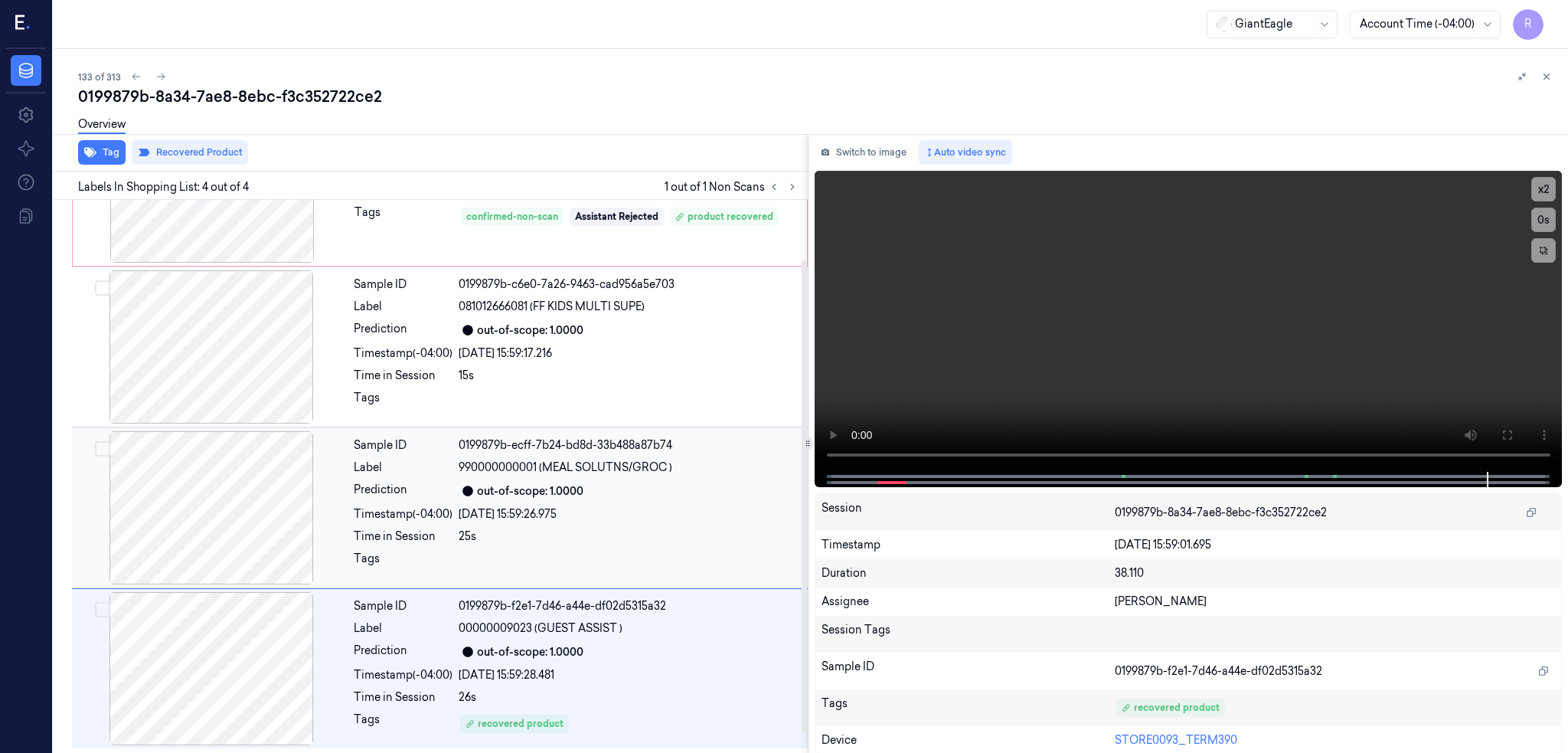
scroll to position [0, 0]
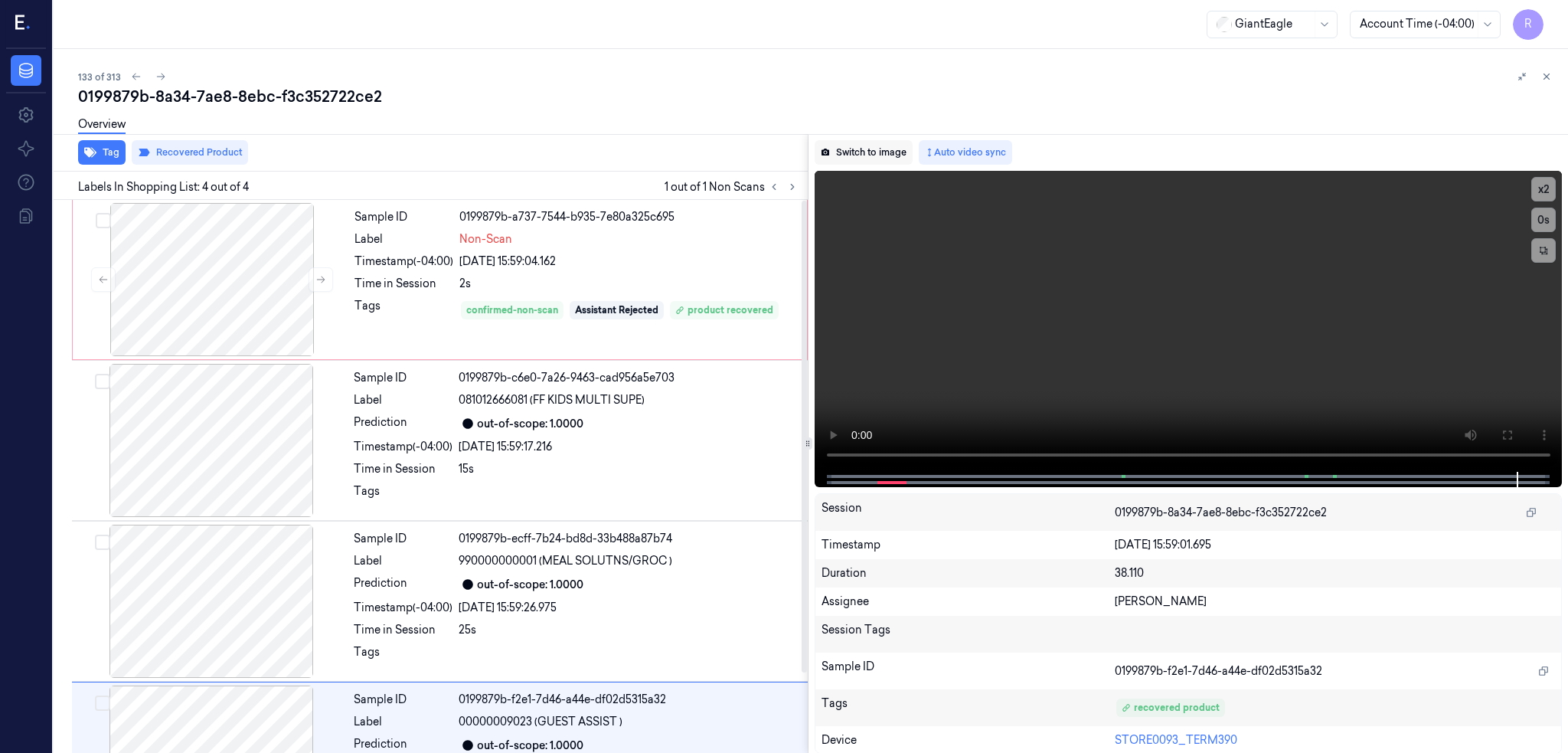
click at [895, 157] on button "Switch to image" at bounding box center [863, 152] width 98 height 24
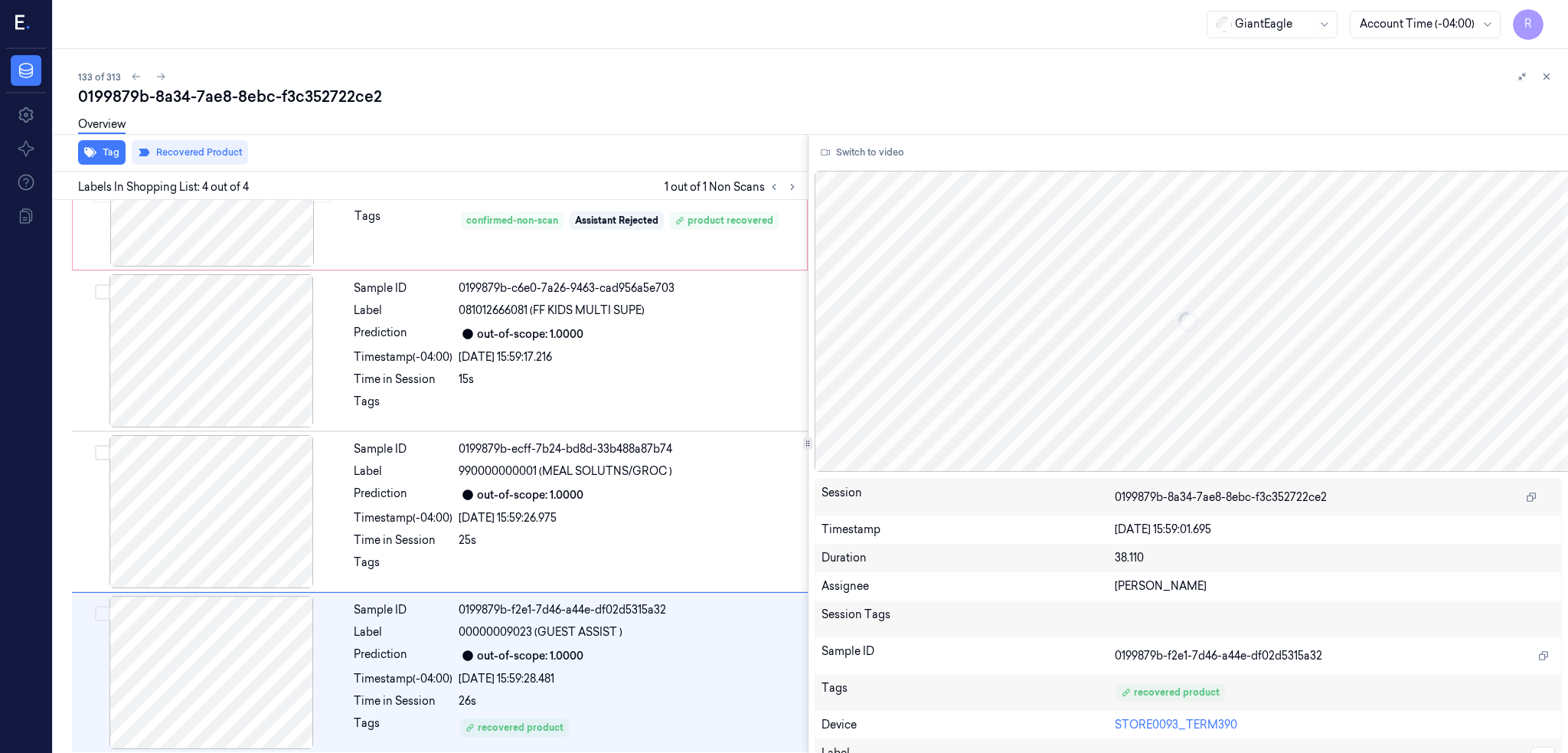
scroll to position [93, 0]
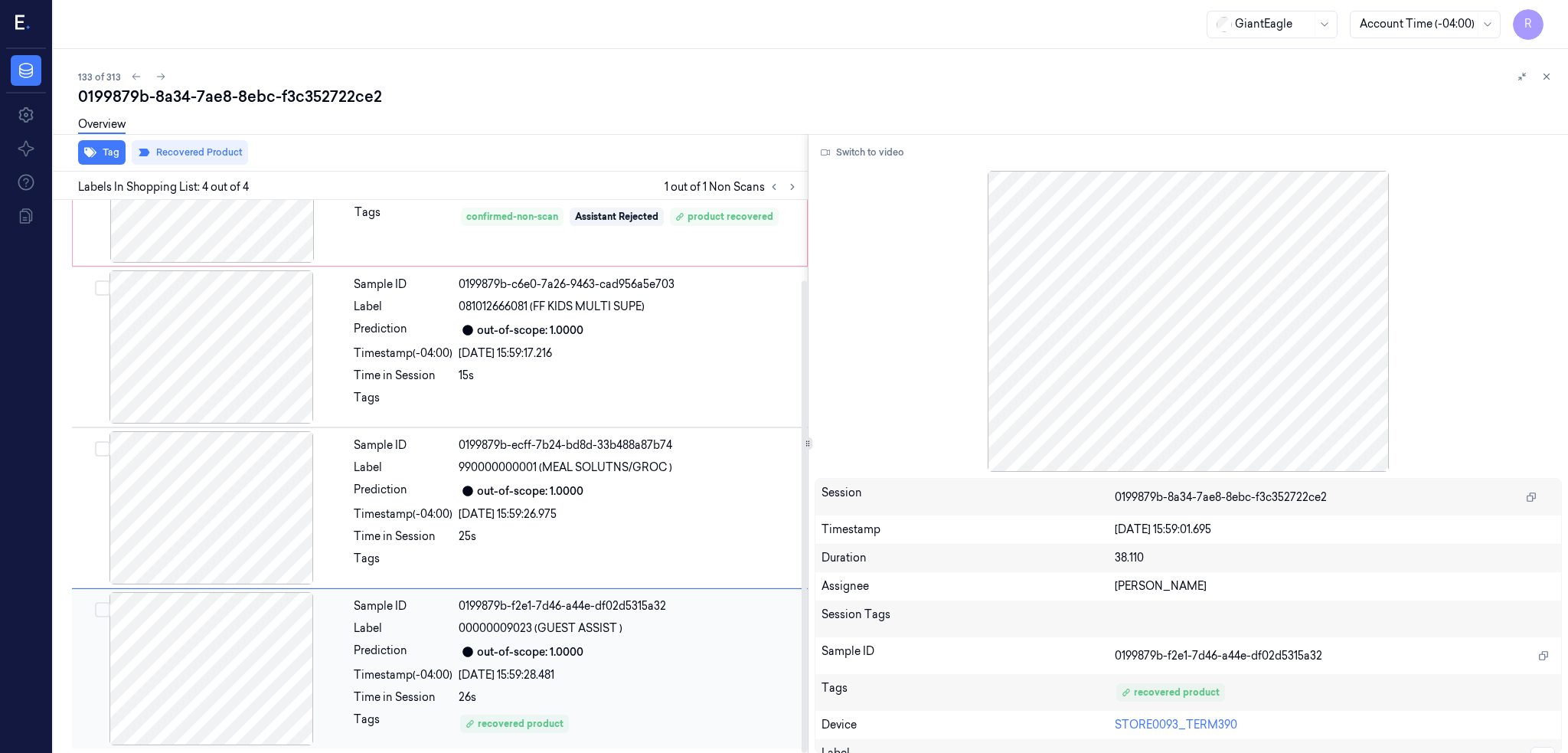
click at [250, 680] on div at bounding box center [211, 668] width 273 height 153
click at [199, 149] on button "Recovered Product" at bounding box center [190, 152] width 117 height 24
click at [200, 516] on div at bounding box center [211, 507] width 273 height 153
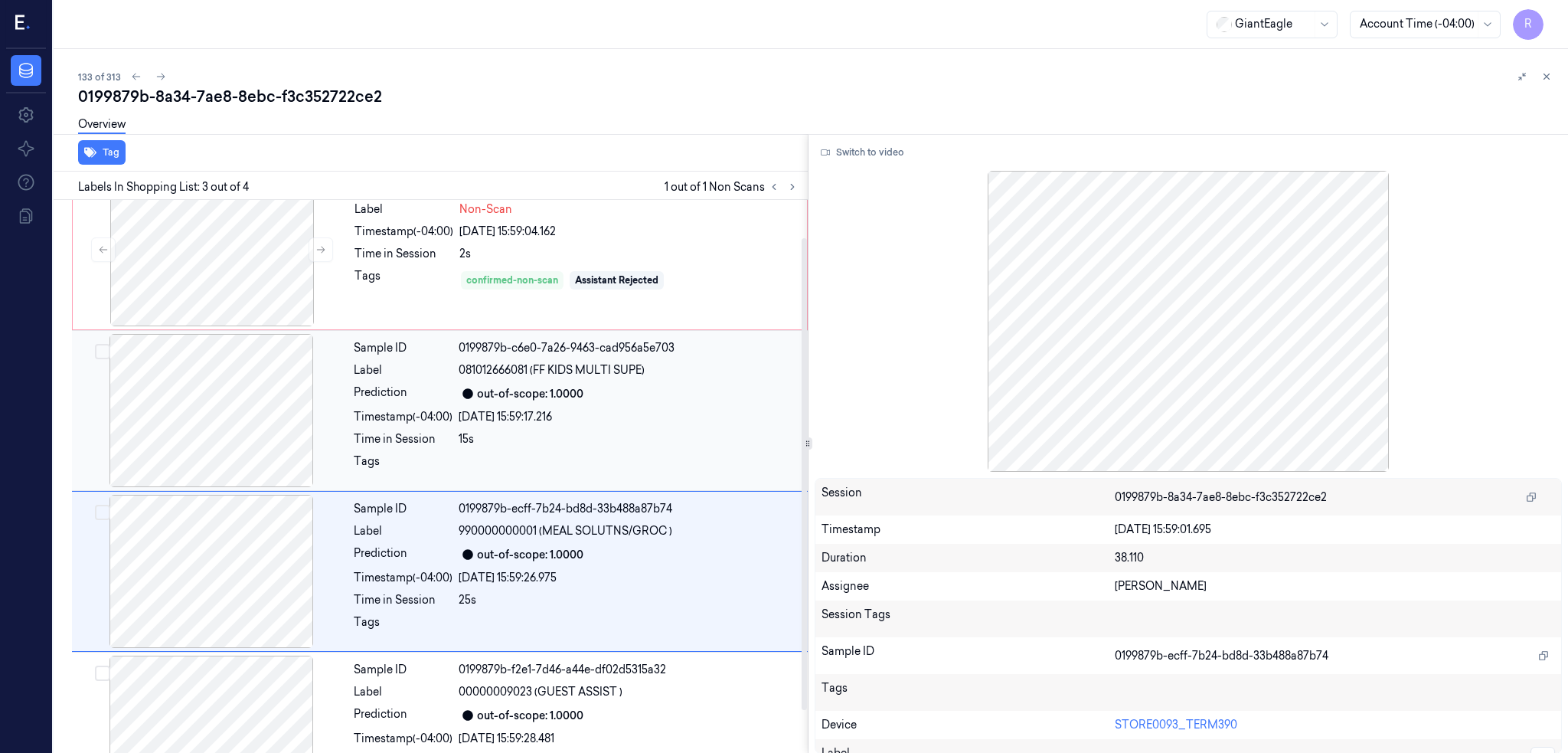
scroll to position [0, 0]
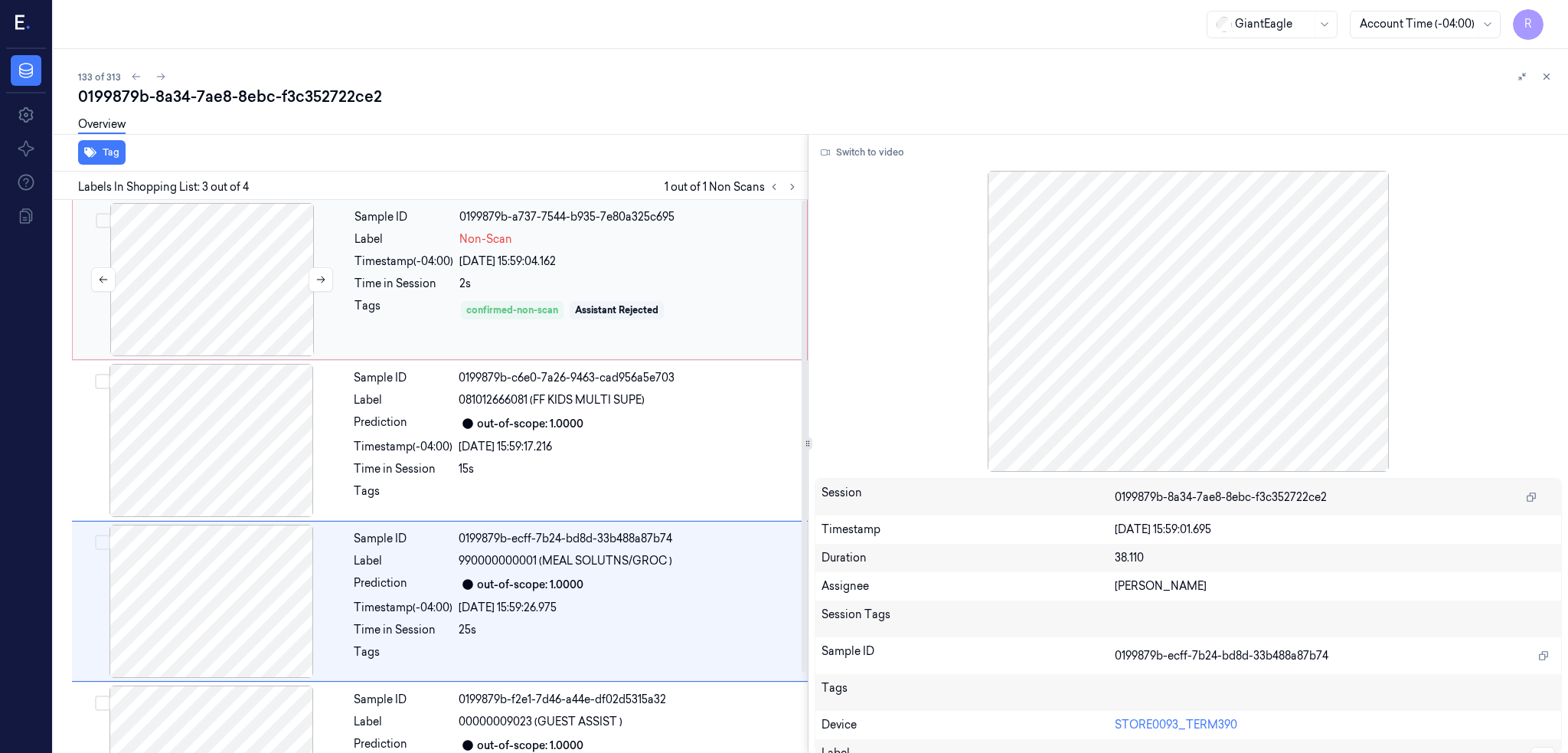
click at [185, 292] on div at bounding box center [212, 279] width 273 height 153
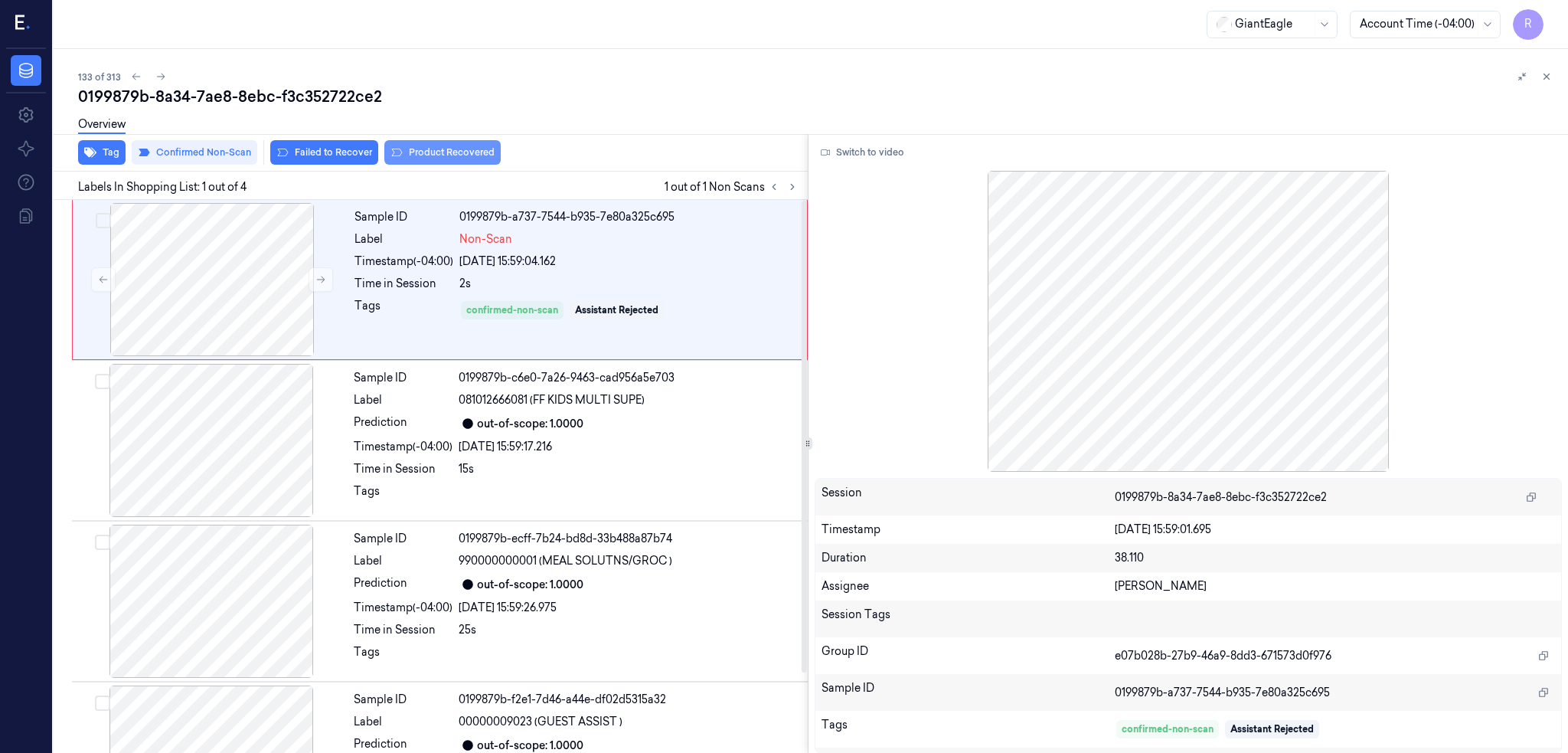
click at [435, 150] on button "Product Recovered" at bounding box center [442, 152] width 117 height 24
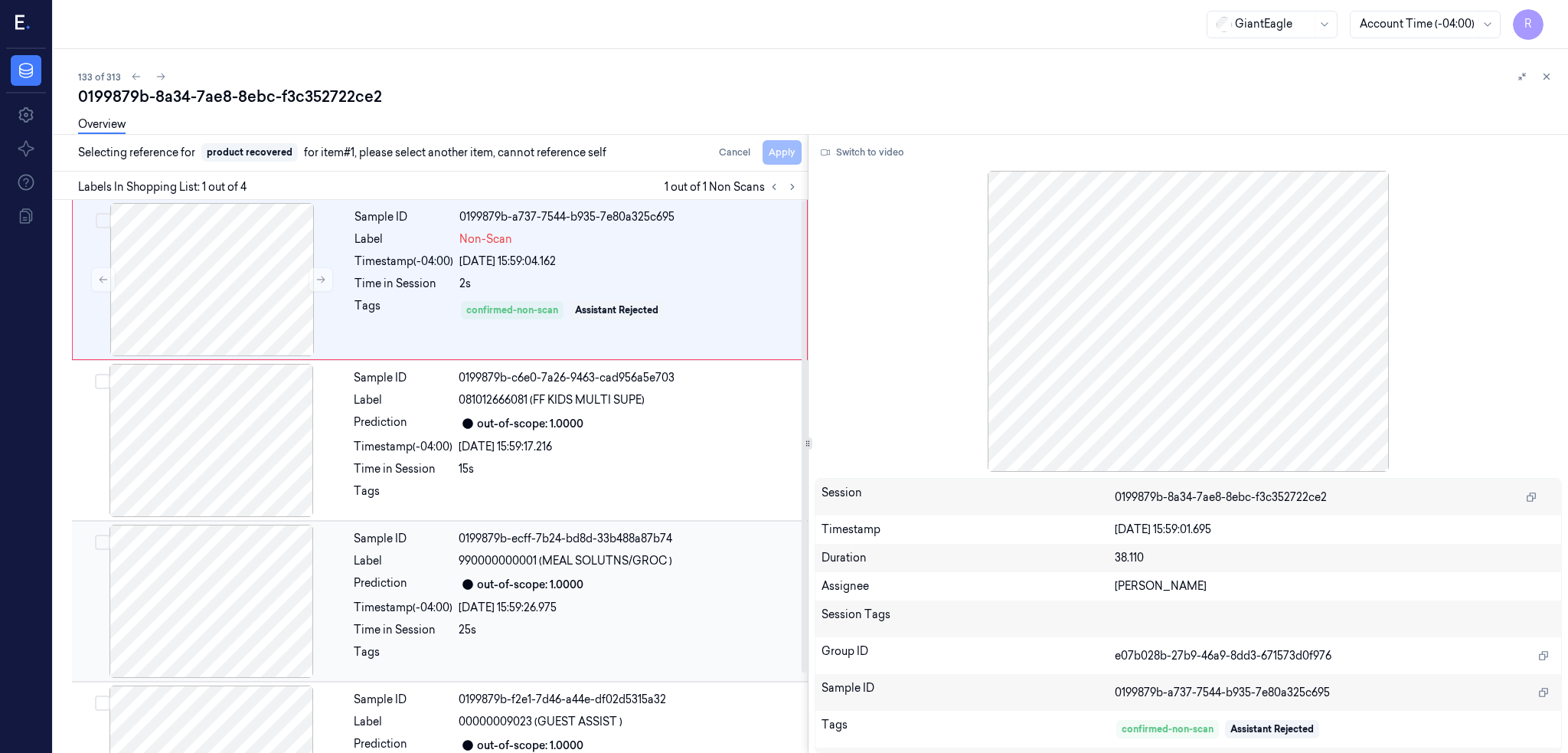
click at [226, 567] on div at bounding box center [211, 601] width 273 height 153
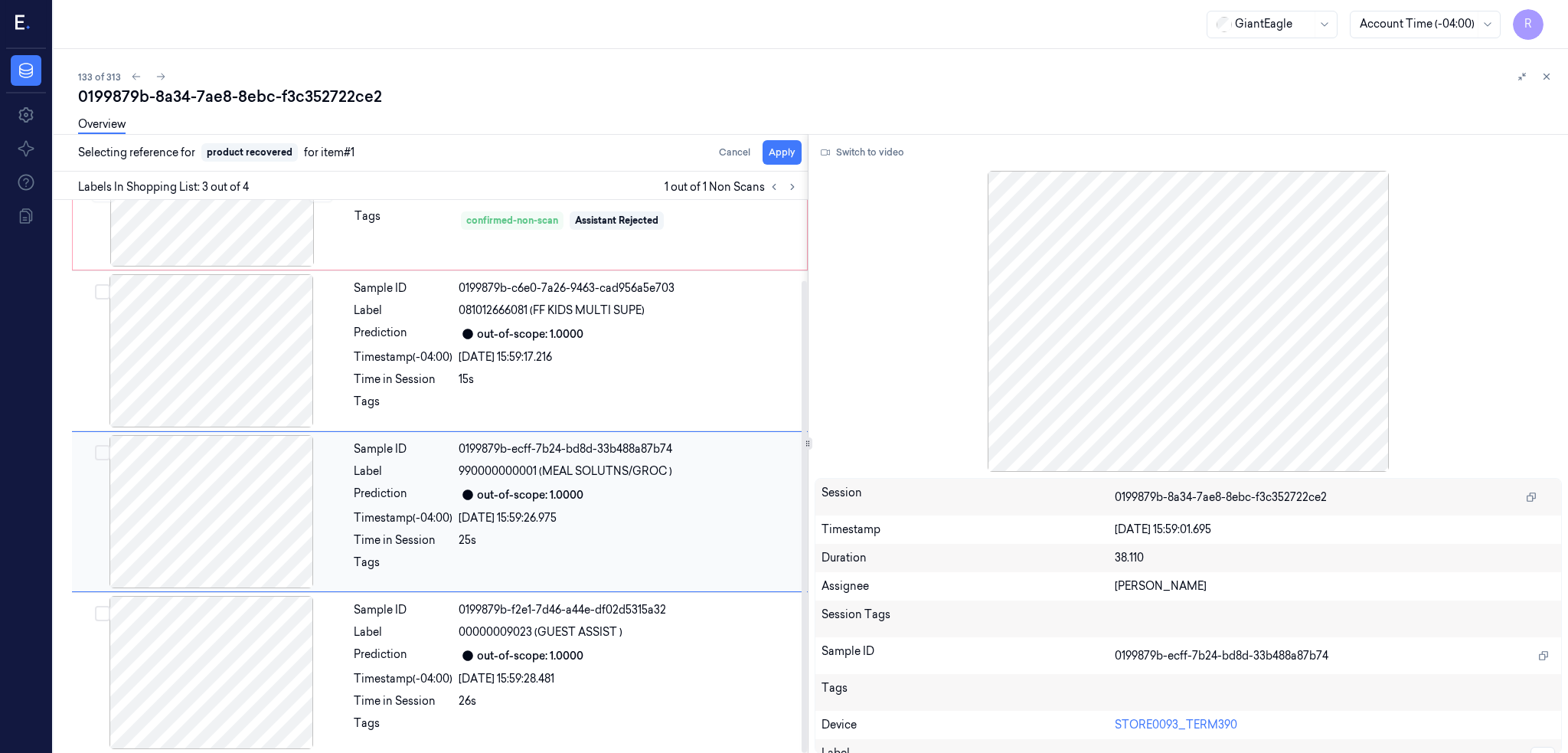
scroll to position [94, 0]
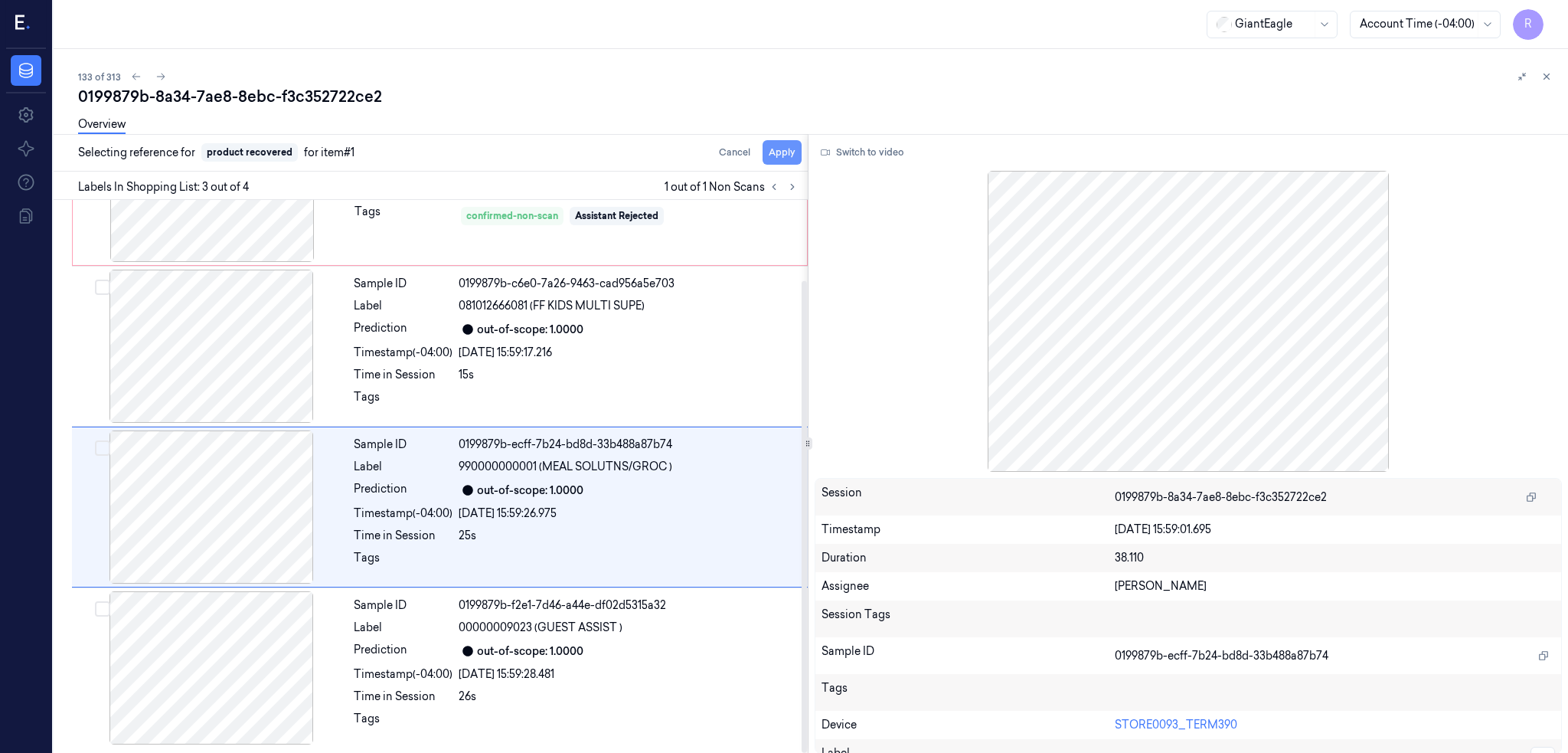
click at [802, 148] on button "Apply" at bounding box center [782, 152] width 39 height 24
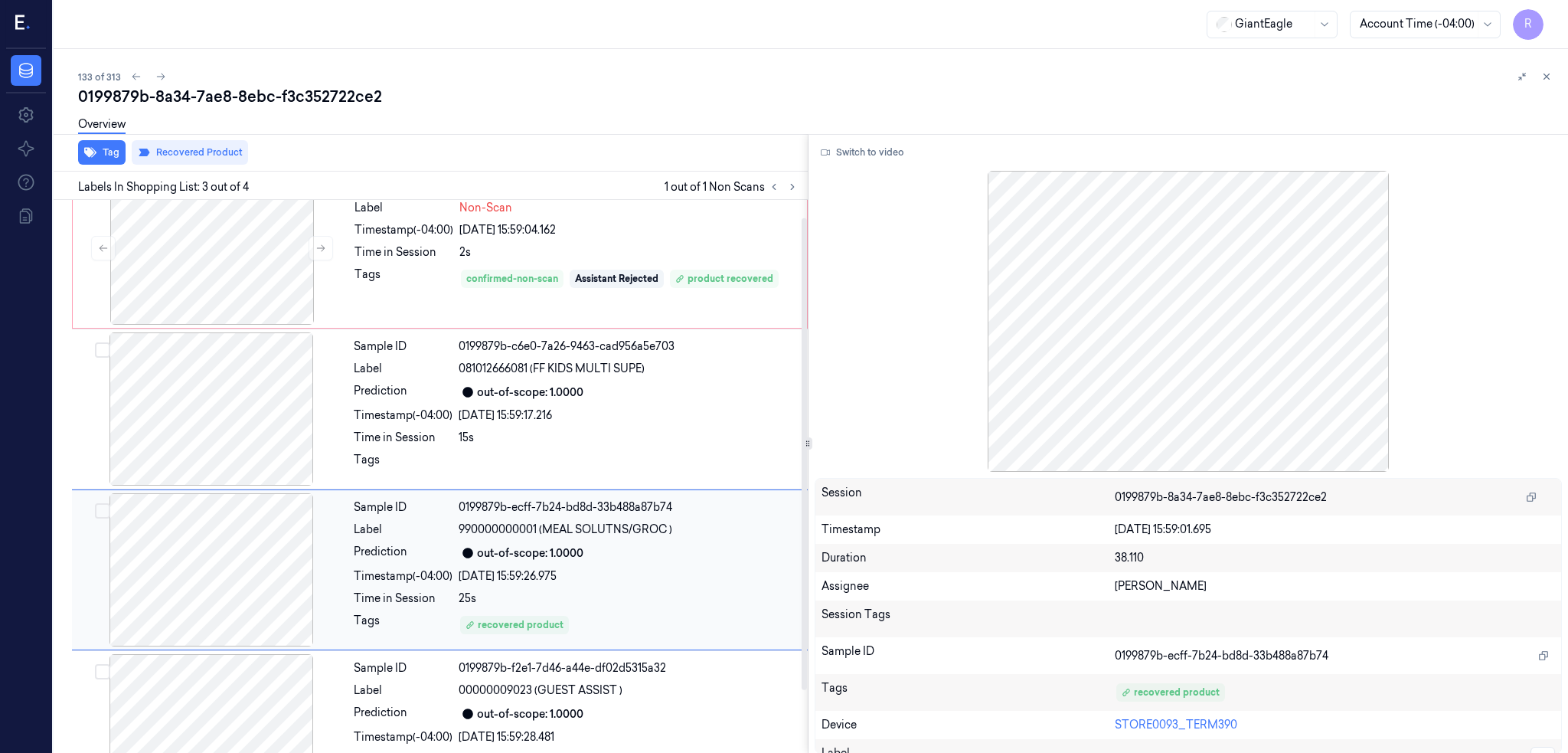
scroll to position [0, 0]
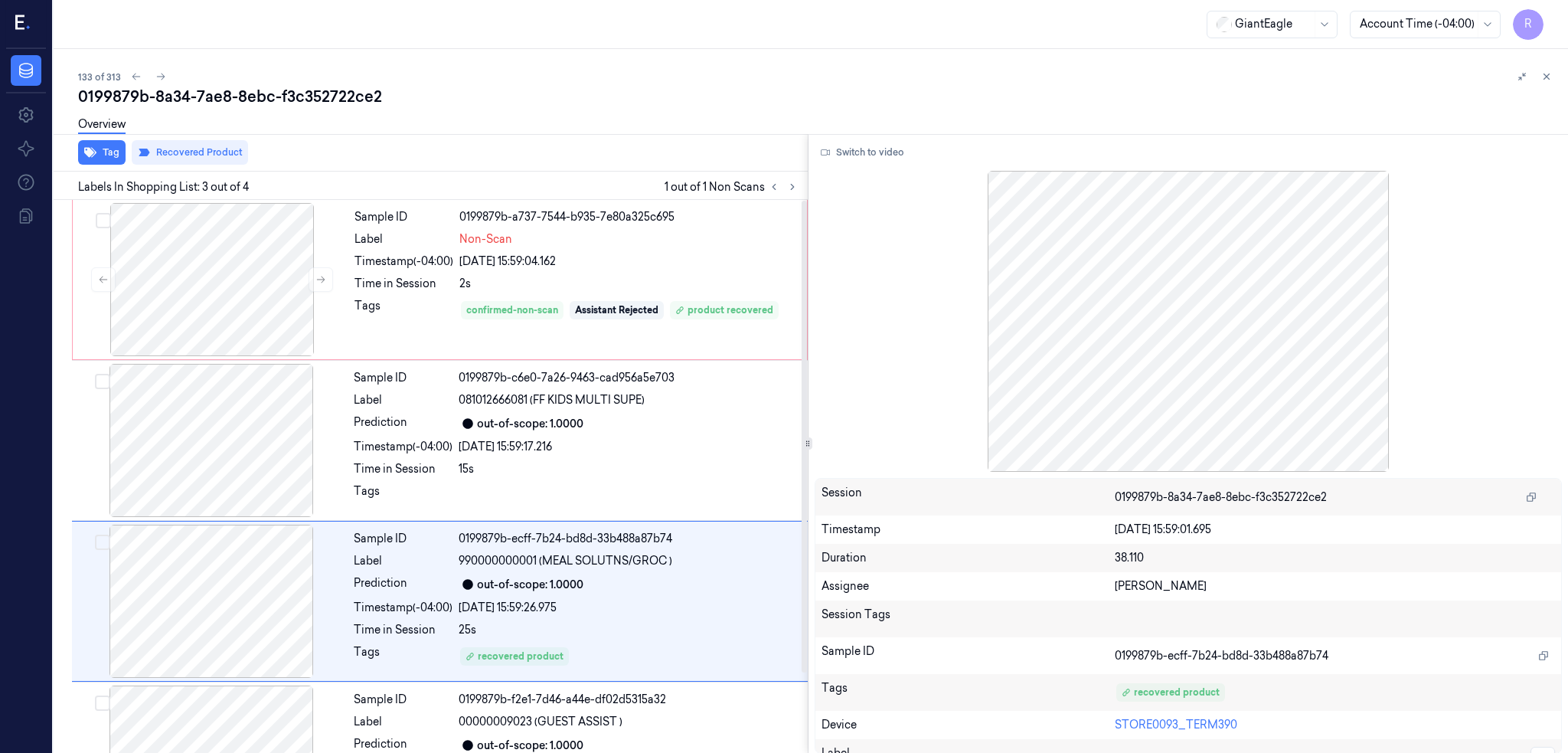
click at [302, 87] on div "0199879b-8a34-7ae8-8ebc-f3c352722ce2" at bounding box center [818, 96] width 1478 height 21
copy div "f3c352722ce2"
